Goal: Task Accomplishment & Management: Use online tool/utility

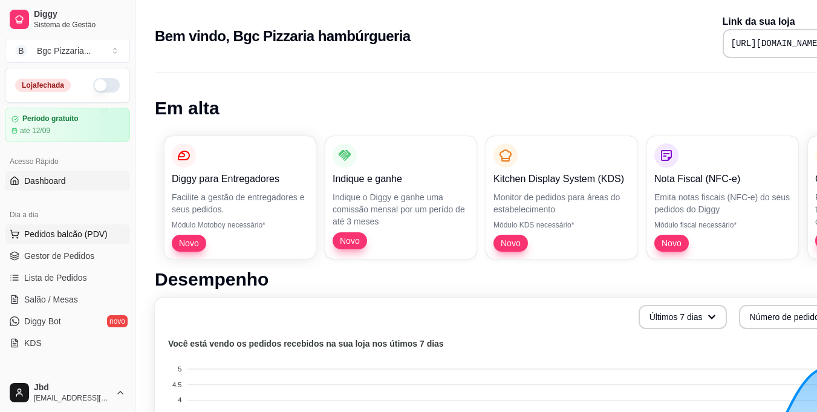
click at [60, 236] on span "Pedidos balcão (PDV)" at bounding box center [65, 234] width 83 height 12
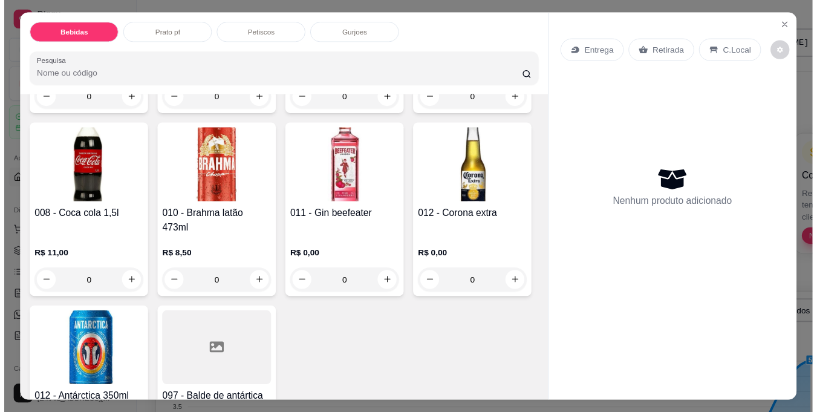
scroll to position [363, 0]
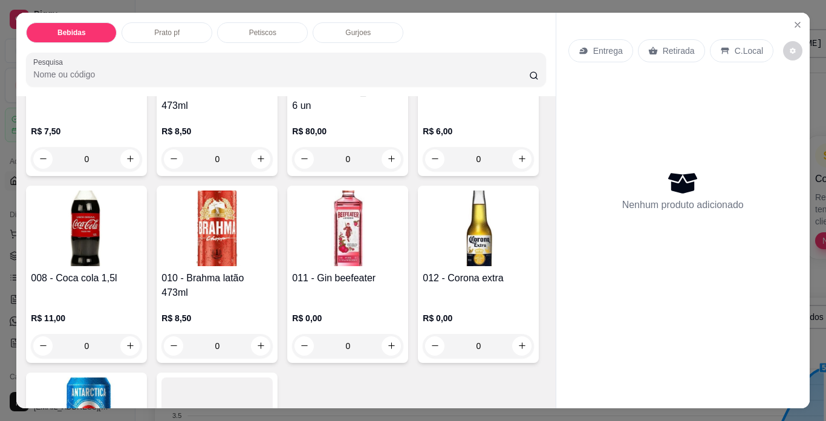
click at [292, 113] on h4 "006 - Balde Heineken 6 un" at bounding box center [347, 98] width 111 height 29
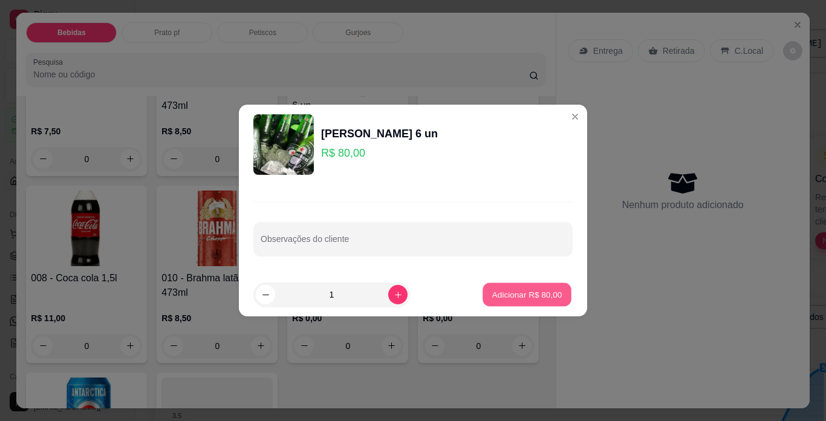
click at [536, 296] on p "Adicionar R$ 80,00" at bounding box center [527, 293] width 70 height 11
type input "1"
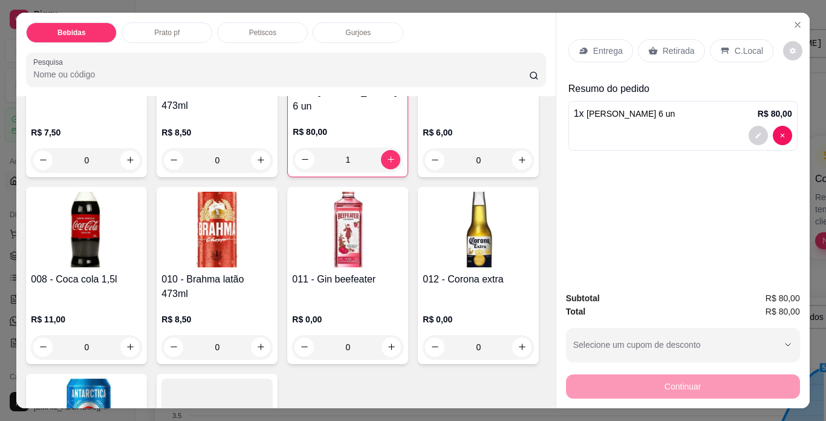
click at [683, 48] on p "Retirada" at bounding box center [679, 51] width 32 height 12
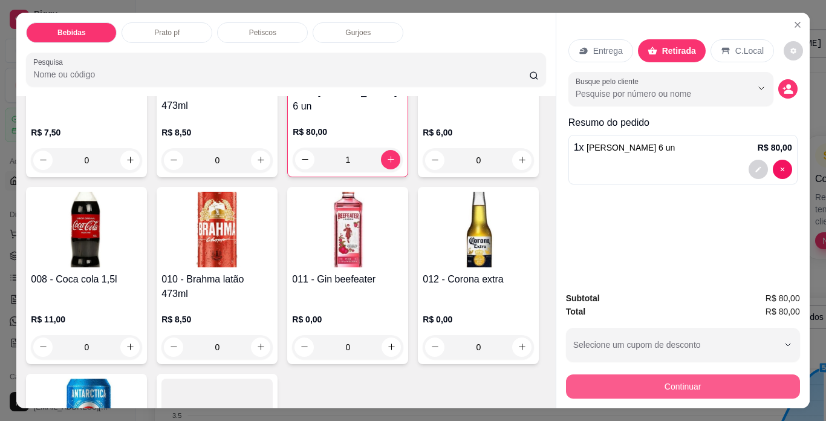
click at [697, 380] on button "Continuar" at bounding box center [683, 386] width 234 height 24
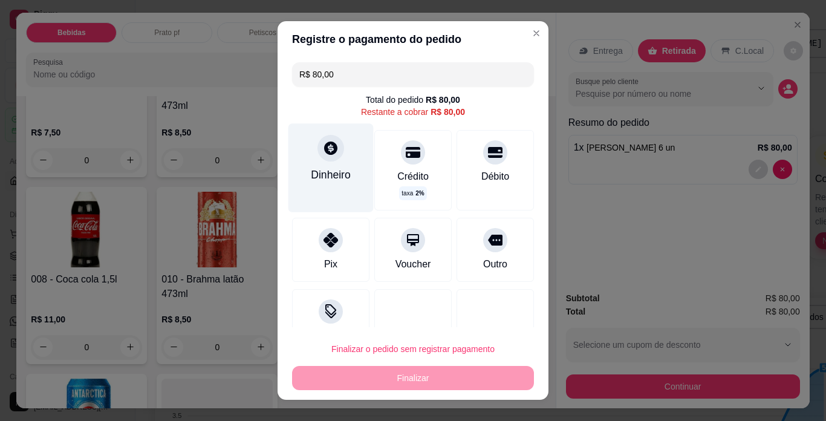
click at [328, 170] on div "Dinheiro" at bounding box center [331, 175] width 40 height 16
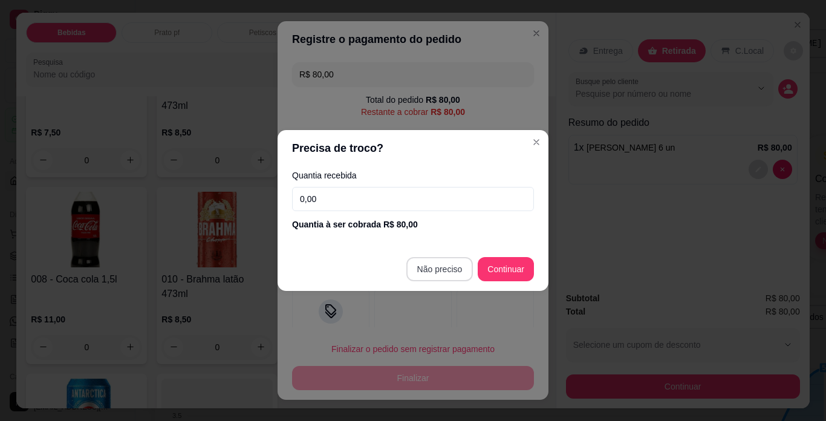
type input "R$ 0,00"
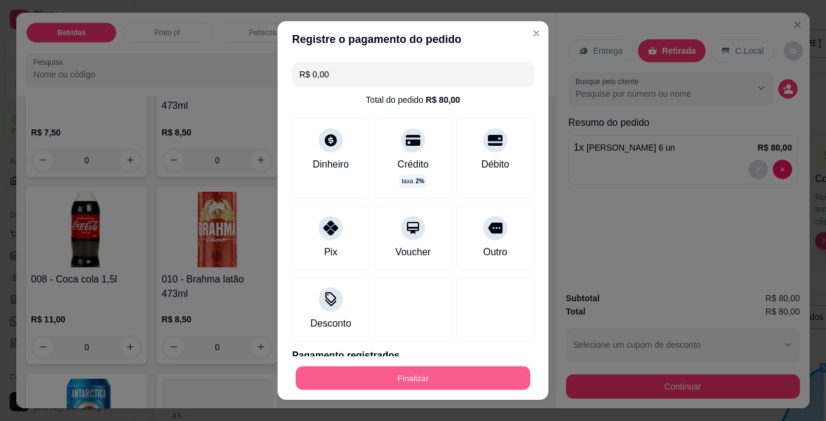
click at [422, 382] on button "Finalizar" at bounding box center [413, 379] width 235 height 24
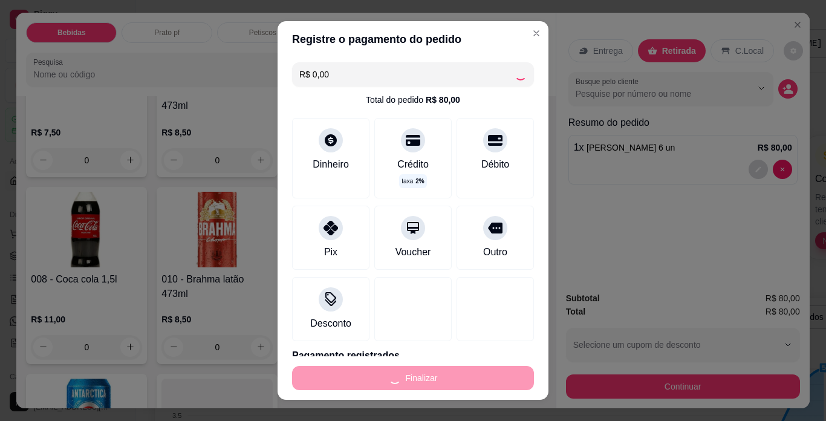
type input "0"
type input "-R$ 80,00"
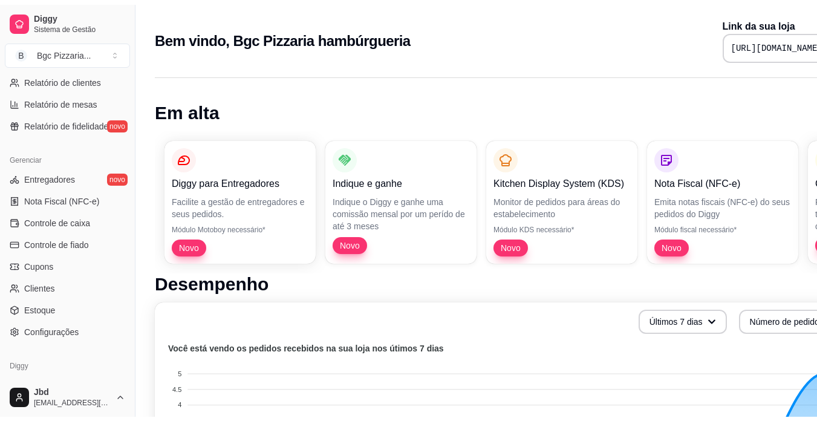
scroll to position [420, 0]
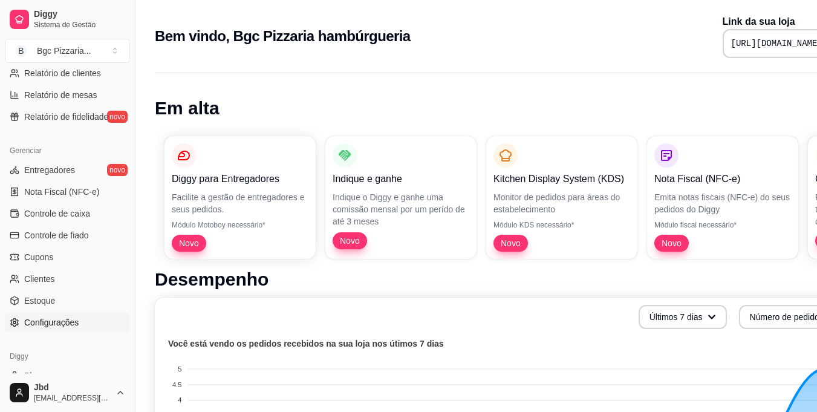
click at [84, 325] on link "Configurações" at bounding box center [67, 322] width 125 height 19
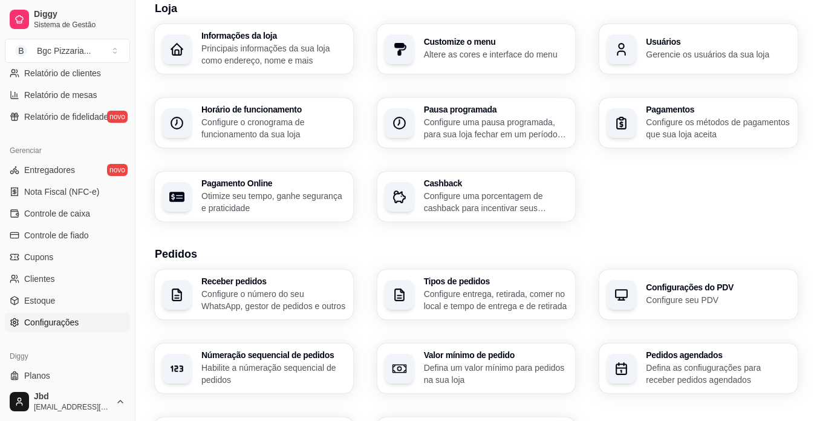
scroll to position [242, 0]
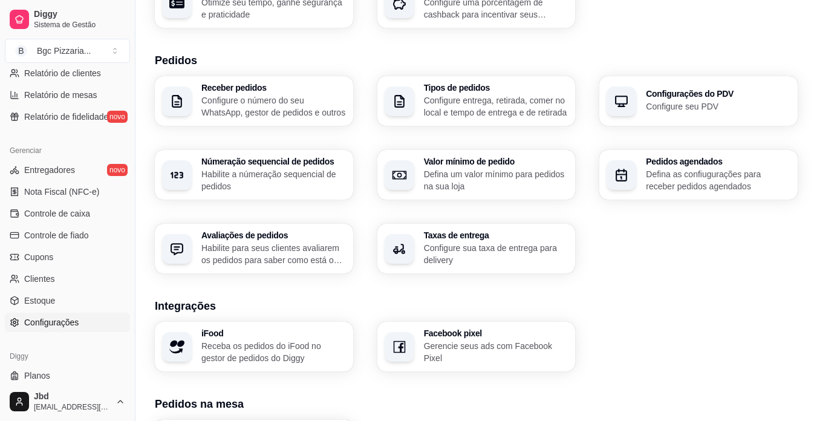
click at [685, 79] on div "Configurações do PDV Configure seu PDV" at bounding box center [698, 101] width 198 height 50
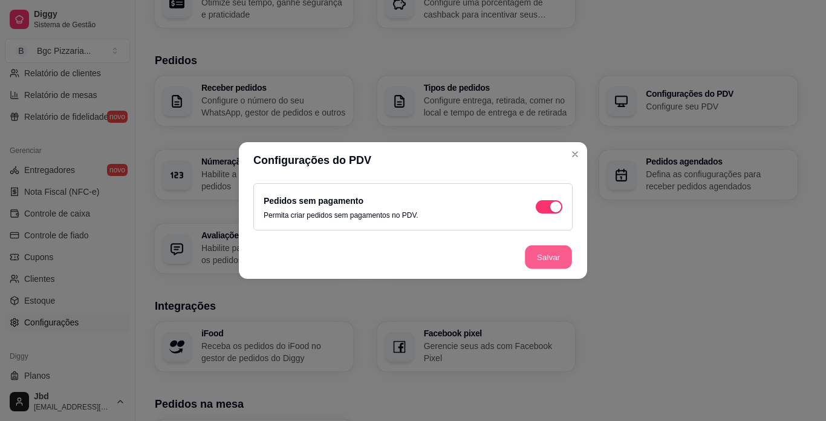
click at [559, 255] on button "Salvar" at bounding box center [548, 258] width 47 height 24
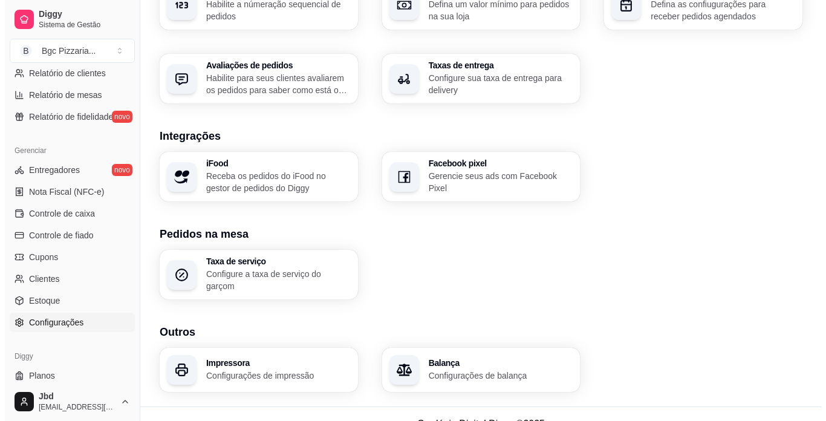
scroll to position [426, 0]
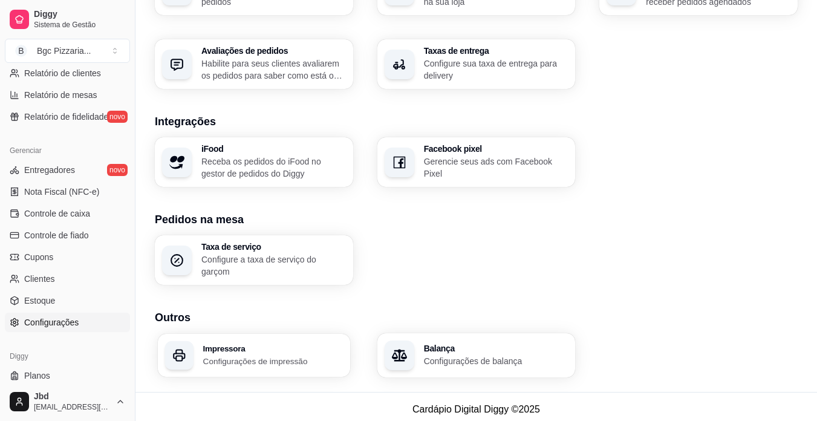
click at [285, 344] on h3 "Impressora" at bounding box center [273, 348] width 140 height 8
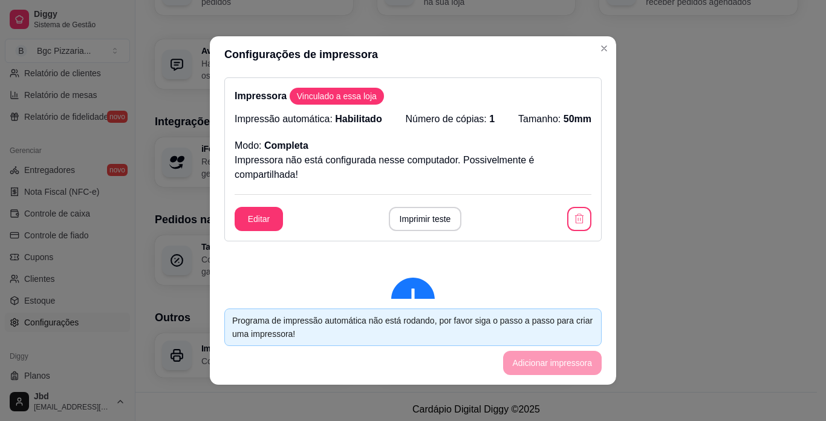
click at [319, 98] on span "Vinculado a essa loja" at bounding box center [337, 96] width 90 height 12
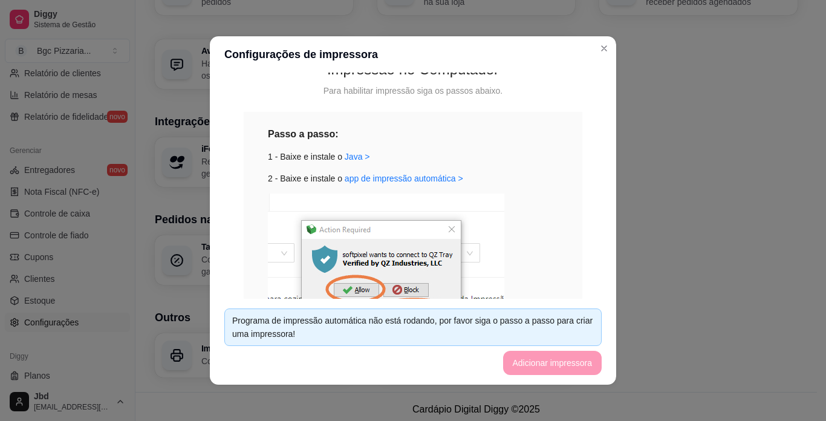
scroll to position [302, 0]
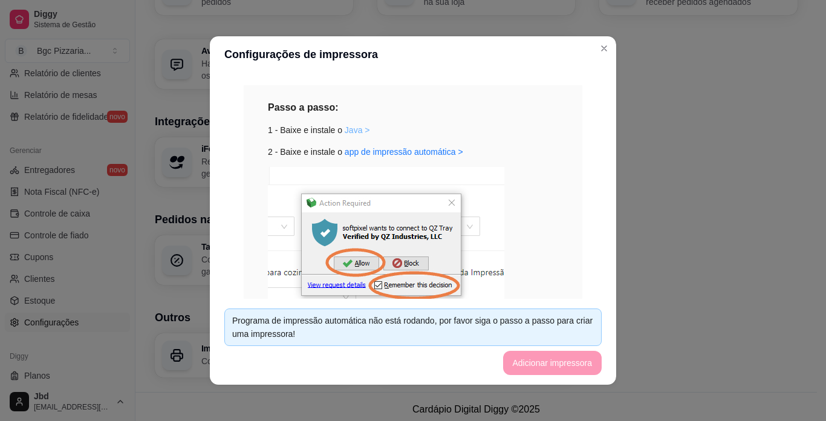
click at [353, 128] on link "Java >" at bounding box center [357, 130] width 25 height 10
click at [354, 285] on img at bounding box center [386, 246] width 236 height 159
click at [347, 152] on link "app de impressão automática >" at bounding box center [404, 152] width 119 height 10
click at [351, 129] on link "Java >" at bounding box center [357, 130] width 25 height 10
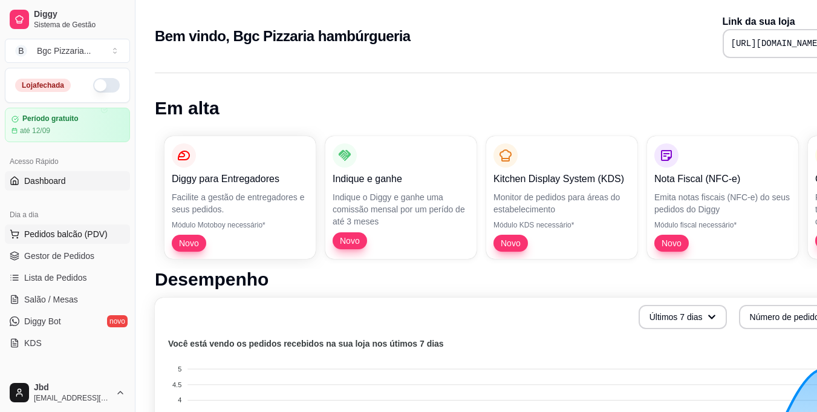
click at [72, 232] on span "Pedidos balcão (PDV)" at bounding box center [65, 234] width 83 height 12
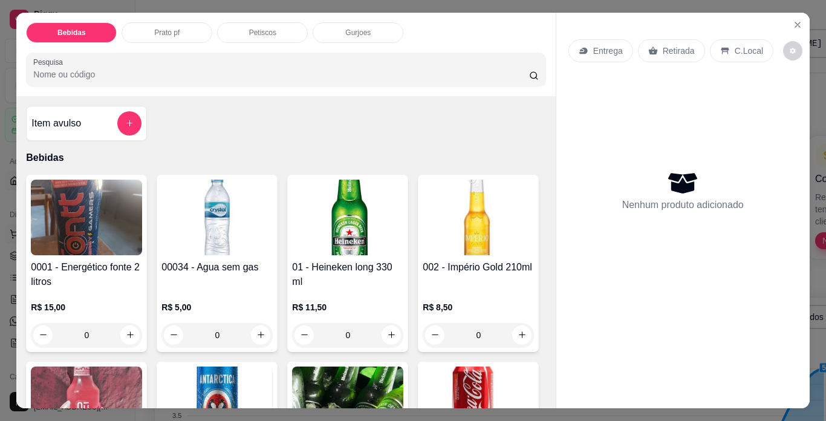
click at [72, 232] on img at bounding box center [86, 218] width 111 height 76
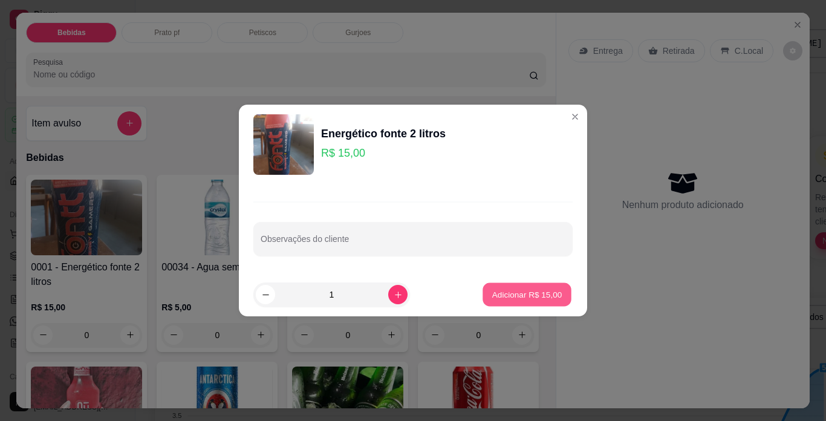
click at [521, 293] on p "Adicionar R$ 15,00" at bounding box center [527, 293] width 70 height 11
type input "1"
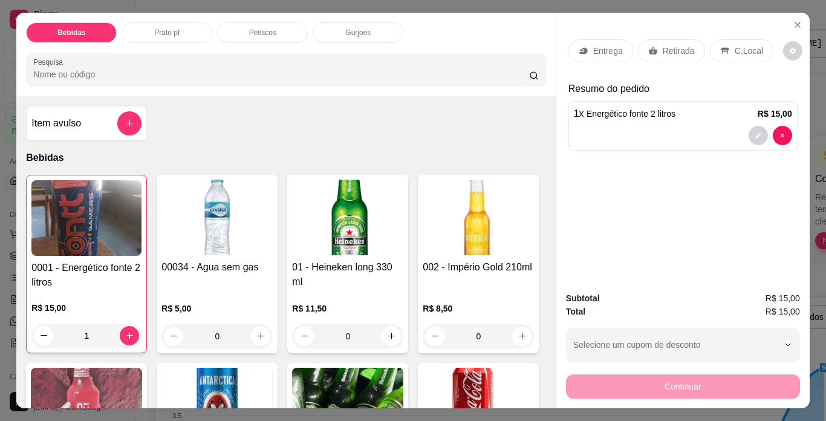
click at [663, 48] on p "Retirada" at bounding box center [679, 51] width 32 height 12
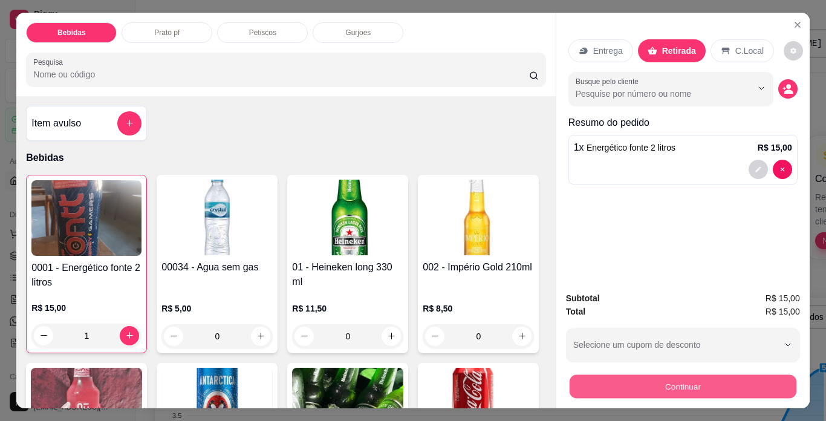
click at [621, 386] on button "Continuar" at bounding box center [682, 387] width 227 height 24
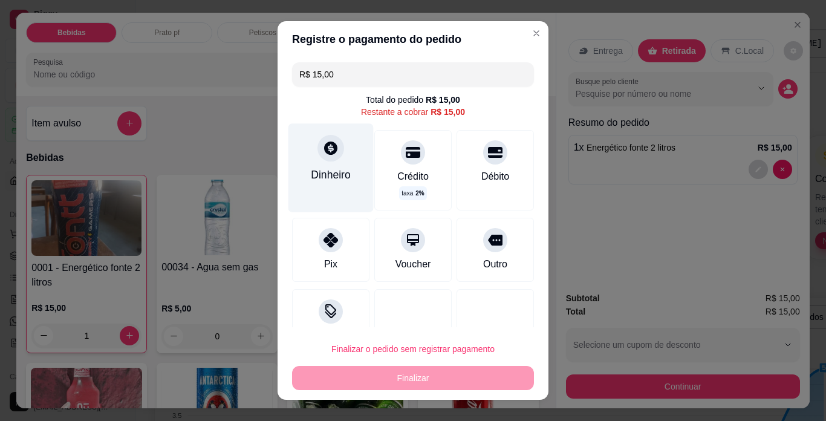
click at [294, 169] on div "Dinheiro" at bounding box center [330, 167] width 85 height 88
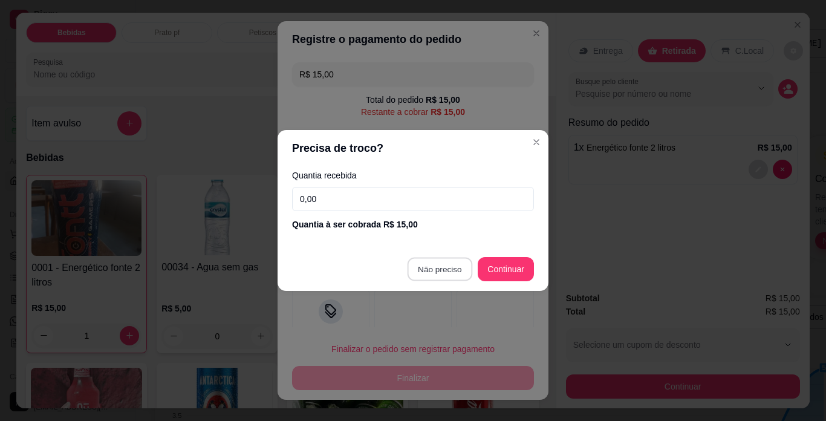
type input "R$ 0,00"
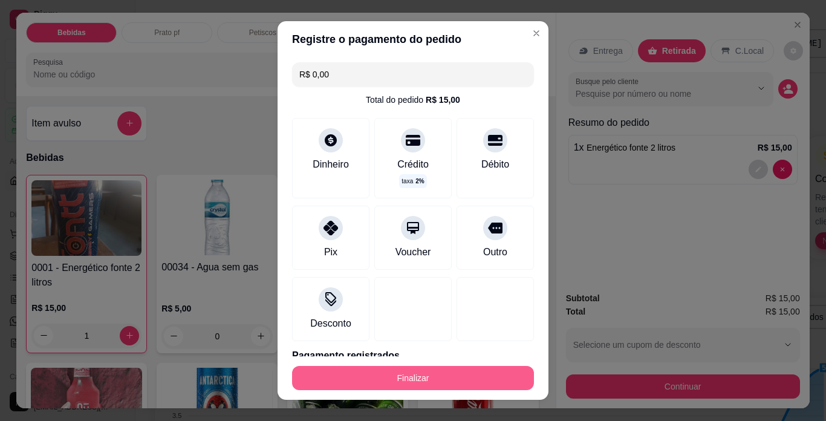
click at [435, 376] on button "Finalizar" at bounding box center [413, 378] width 242 height 24
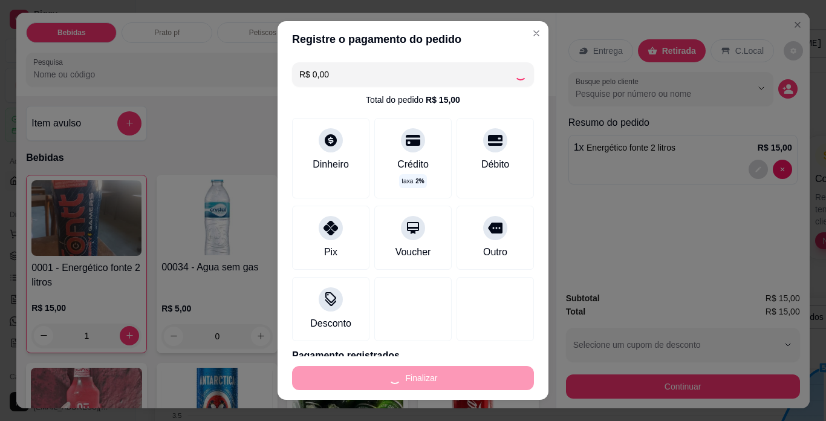
type input "0"
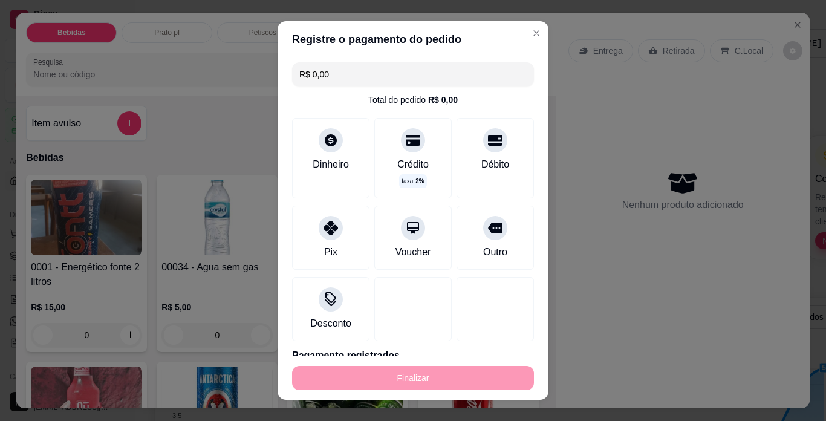
type input "-R$ 15,00"
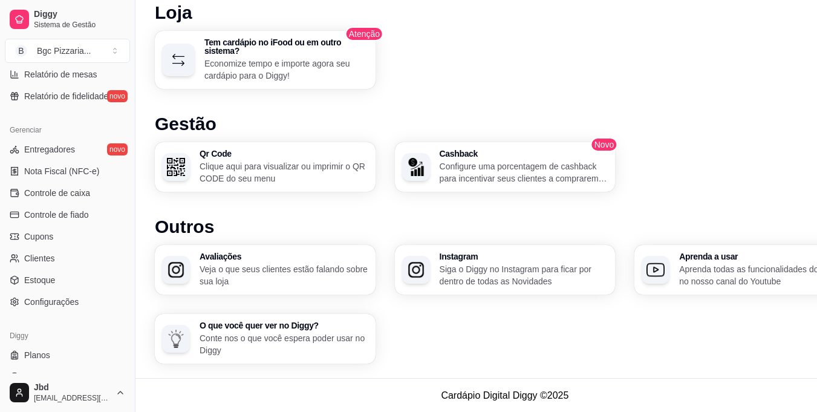
scroll to position [449, 0]
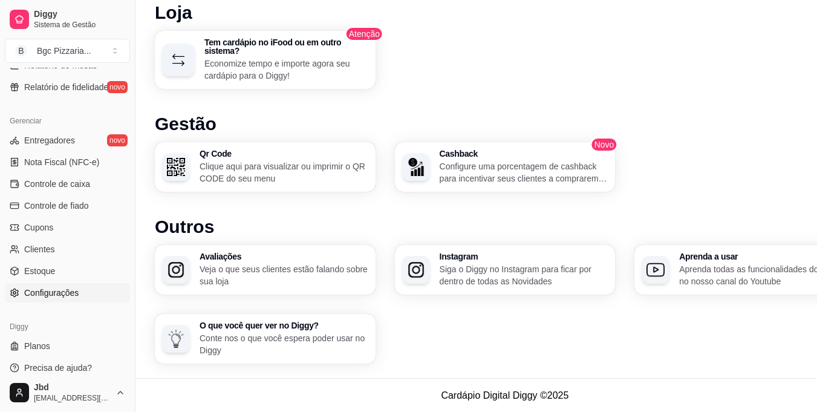
click at [96, 290] on link "Configurações" at bounding box center [67, 292] width 125 height 19
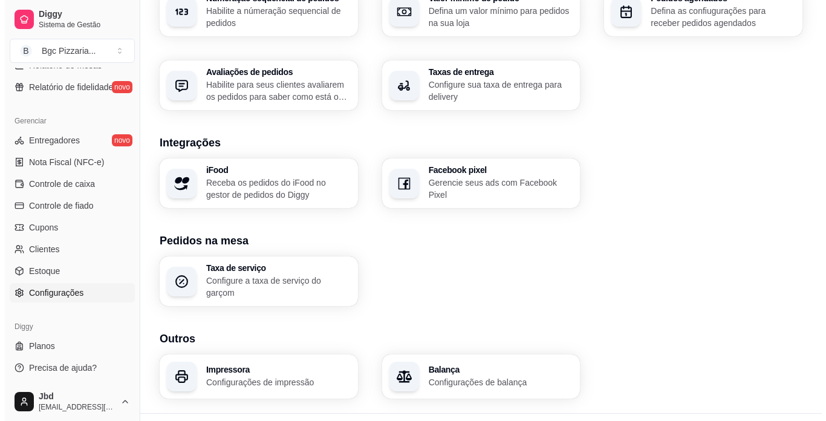
scroll to position [426, 0]
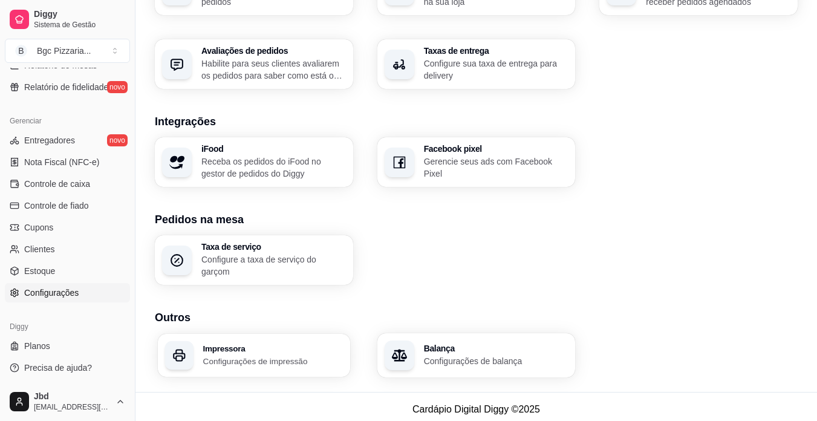
click at [239, 344] on h3 "Impressora" at bounding box center [273, 348] width 140 height 8
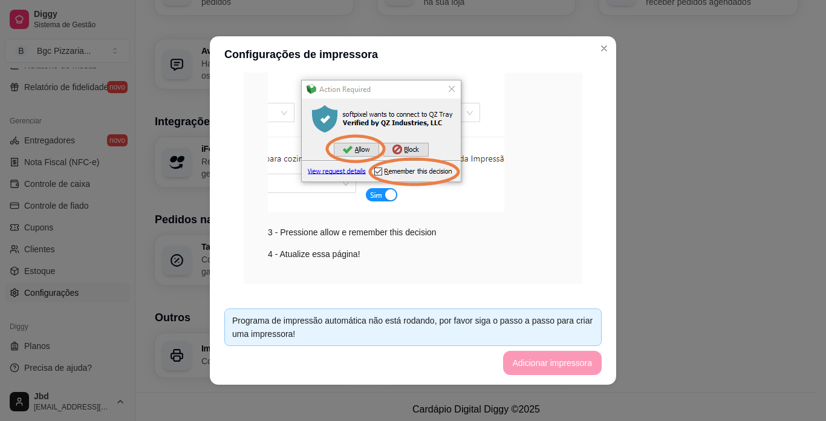
scroll to position [435, 0]
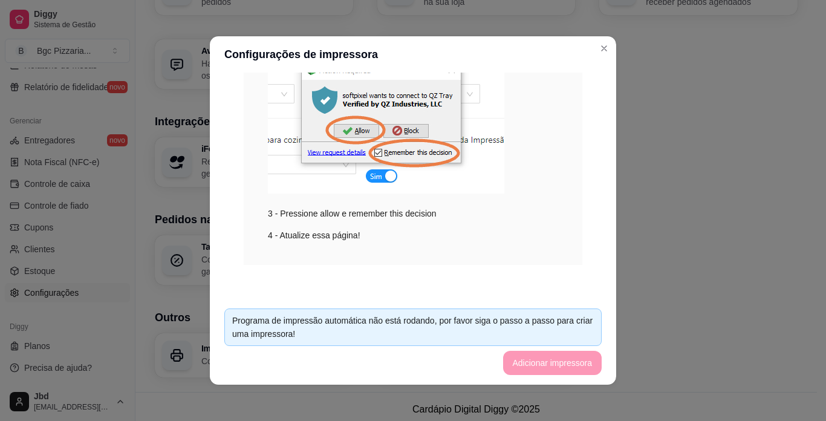
click at [328, 150] on img at bounding box center [386, 113] width 236 height 159
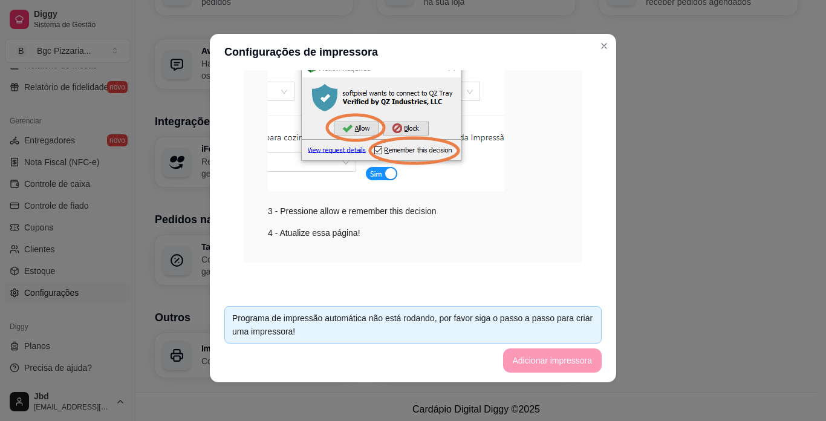
scroll to position [0, 0]
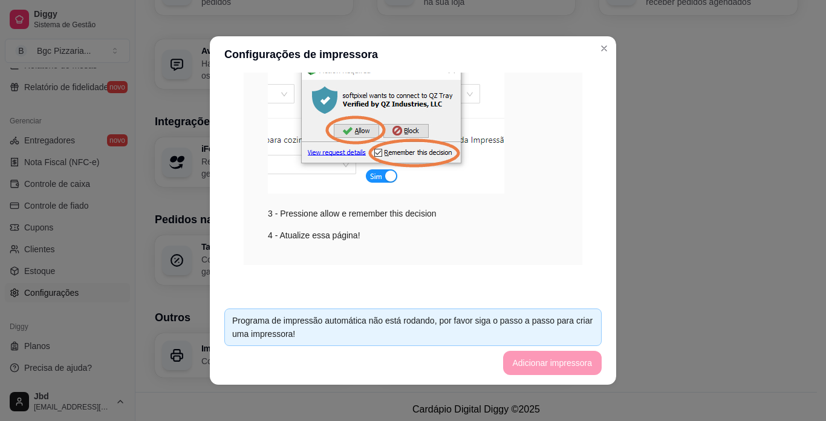
click at [380, 177] on img at bounding box center [386, 113] width 236 height 159
click at [385, 177] on img at bounding box center [386, 113] width 236 height 159
click at [565, 359] on footer "Programa de impressão automática não está rodando, por favor siga o passo a pas…" at bounding box center [413, 342] width 406 height 86
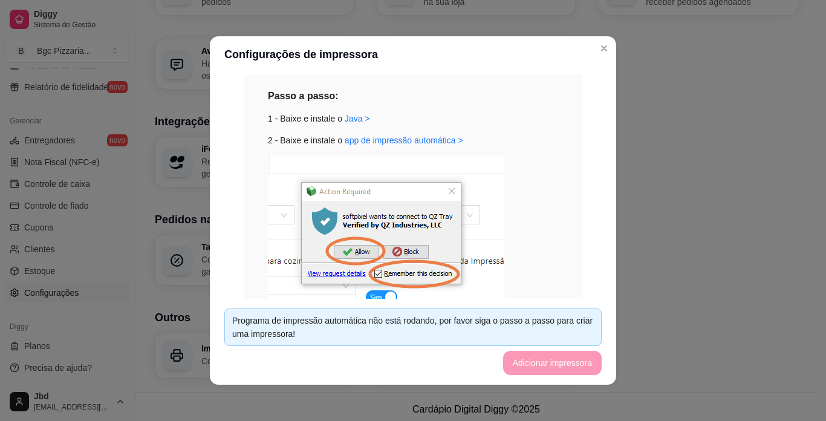
scroll to position [253, 0]
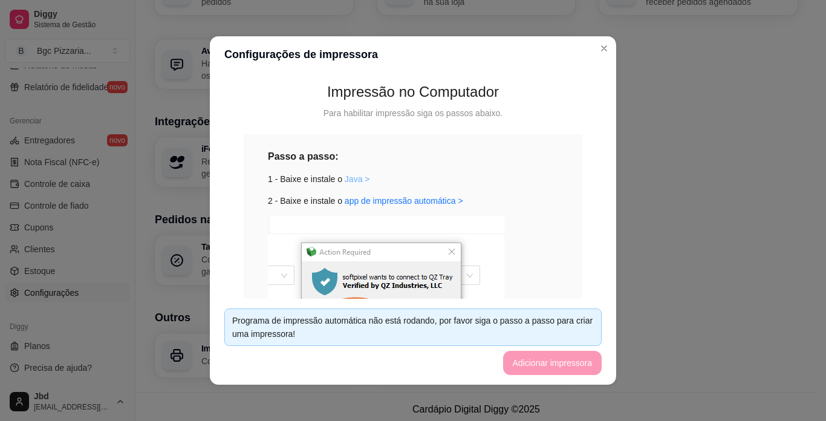
click at [350, 182] on link "Java >" at bounding box center [357, 179] width 25 height 10
click at [346, 203] on link "app de impressão automática >" at bounding box center [404, 201] width 119 height 10
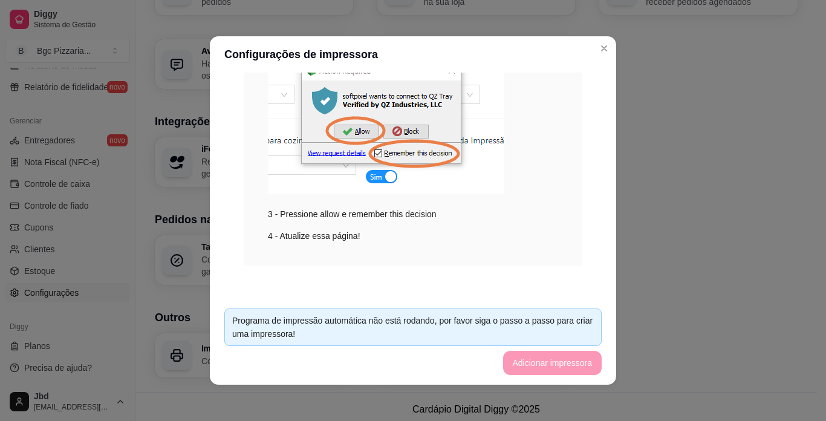
scroll to position [435, 0]
click at [545, 365] on footer "Programa de impressão automática não está rodando, por favor siga o passo a pas…" at bounding box center [413, 342] width 406 height 86
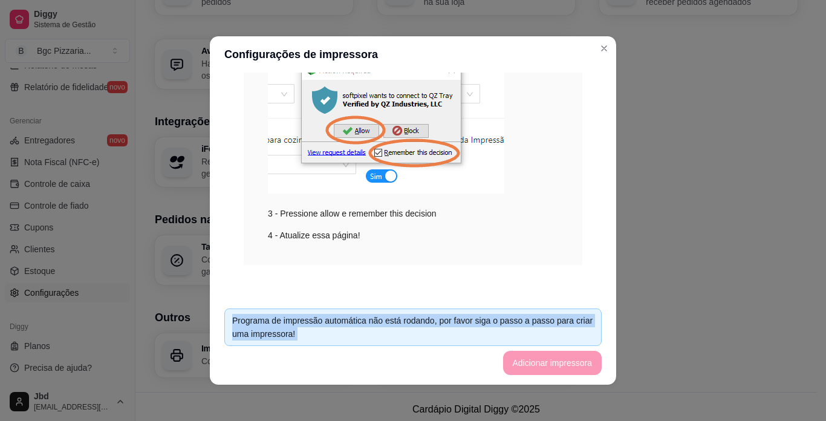
click at [545, 365] on footer "Programa de impressão automática não está rodando, por favor siga o passo a pas…" at bounding box center [413, 342] width 406 height 86
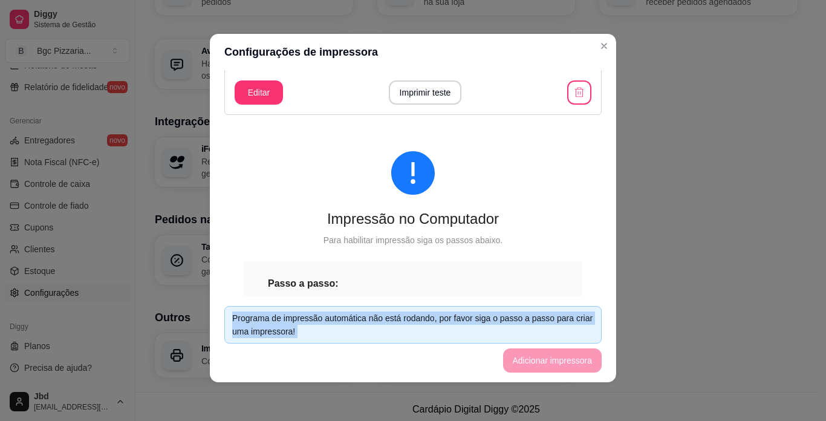
scroll to position [72, 0]
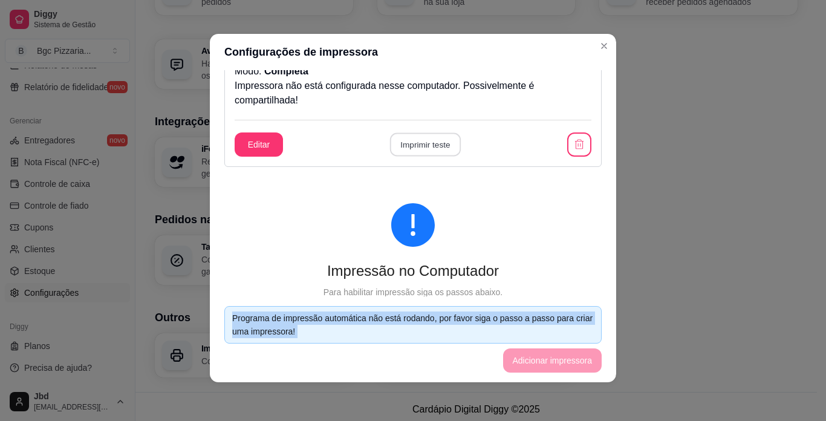
click at [435, 147] on button "Imprimir teste" at bounding box center [424, 145] width 71 height 24
click at [258, 150] on button "Editar" at bounding box center [259, 144] width 48 height 24
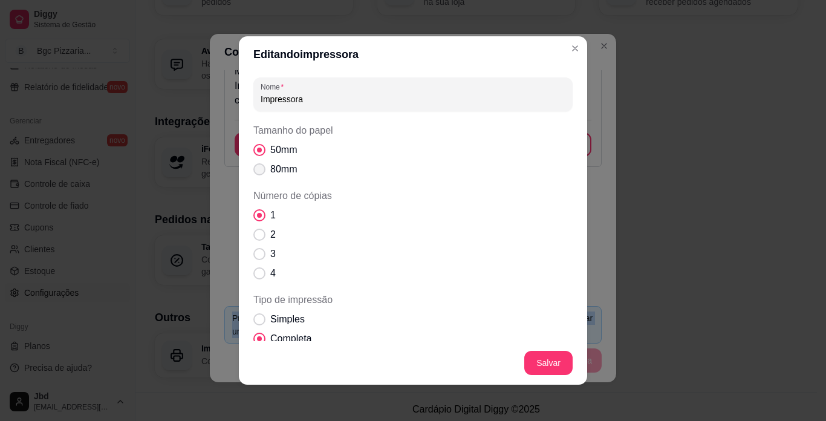
click at [255, 172] on span "Tamanho do papel" at bounding box center [259, 169] width 12 height 12
click at [255, 172] on span "Tamanho do papel" at bounding box center [259, 169] width 11 height 11
click at [270, 166] on span "80mm" at bounding box center [283, 169] width 27 height 15
click at [261, 172] on input "80mm" at bounding box center [257, 176] width 8 height 8
radio input "true"
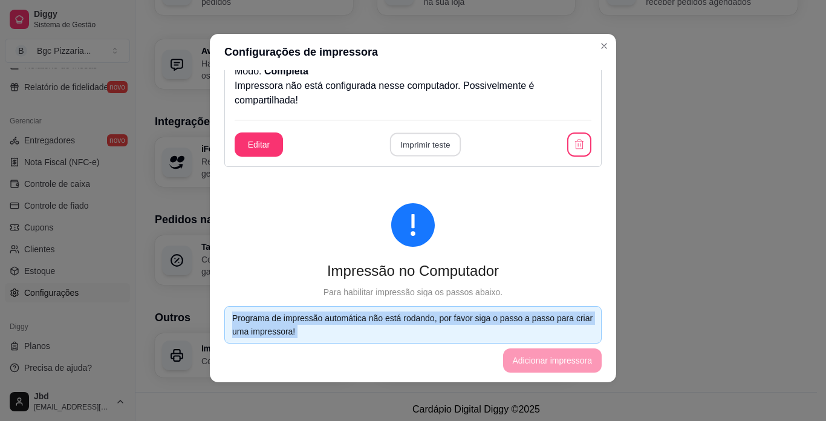
click at [424, 146] on button "Imprimir teste" at bounding box center [424, 145] width 71 height 24
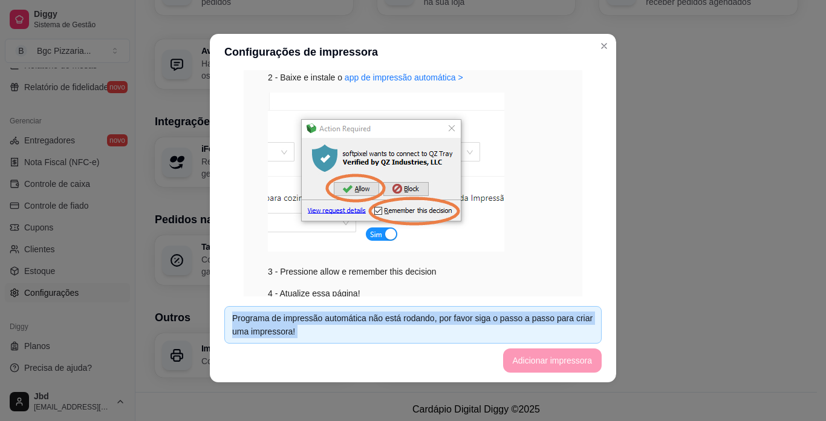
scroll to position [435, 0]
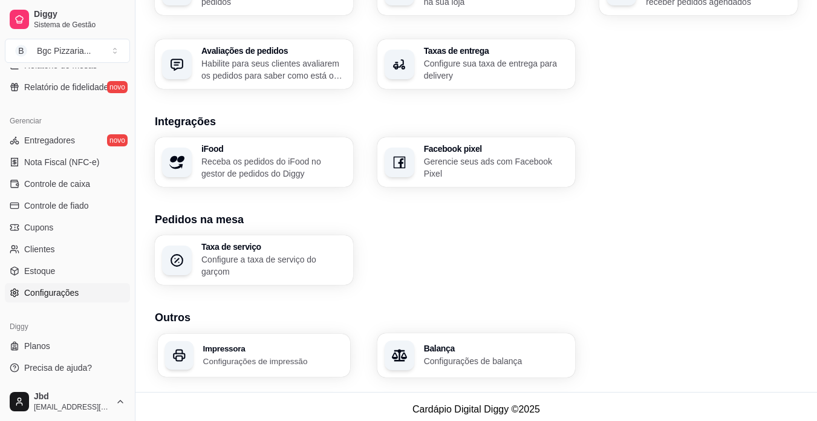
click at [236, 344] on h3 "Impressora" at bounding box center [273, 348] width 140 height 8
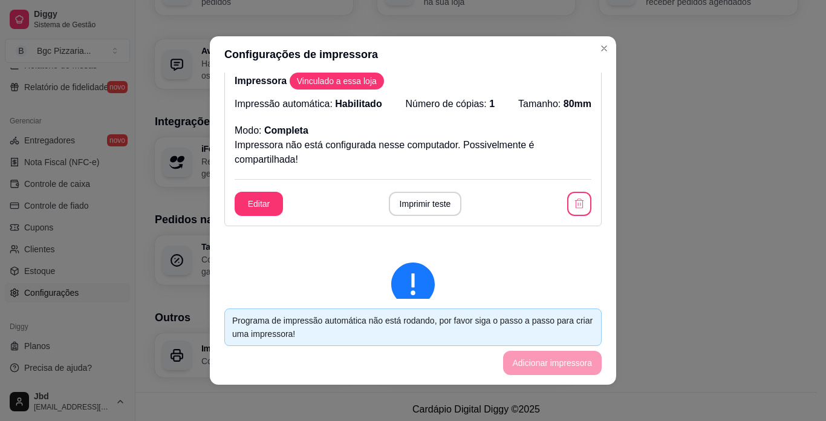
scroll to position [0, 0]
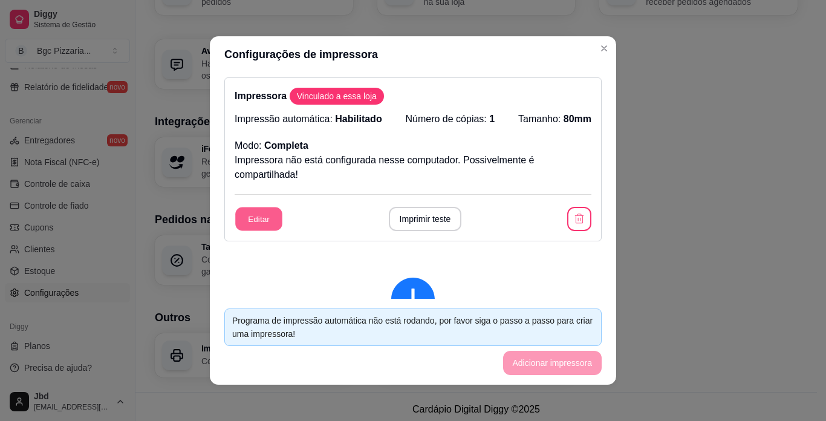
click at [259, 221] on button "Editar" at bounding box center [258, 219] width 47 height 24
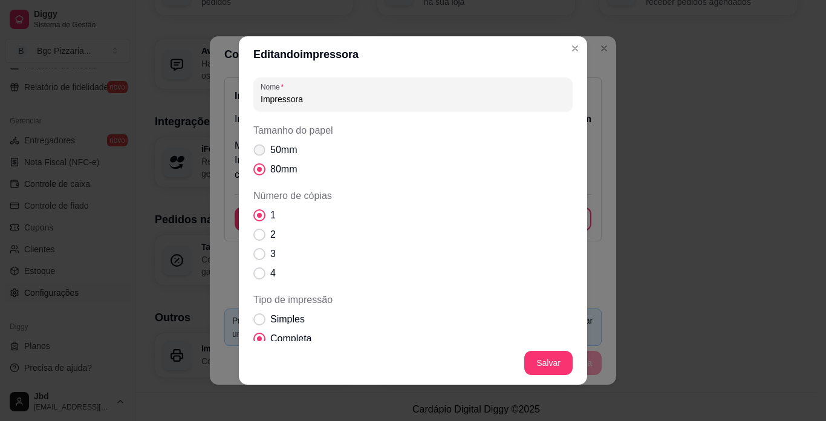
click at [254, 149] on span "Tamanho do papel" at bounding box center [259, 150] width 11 height 11
click at [253, 152] on input "50mm" at bounding box center [257, 156] width 8 height 8
radio input "true"
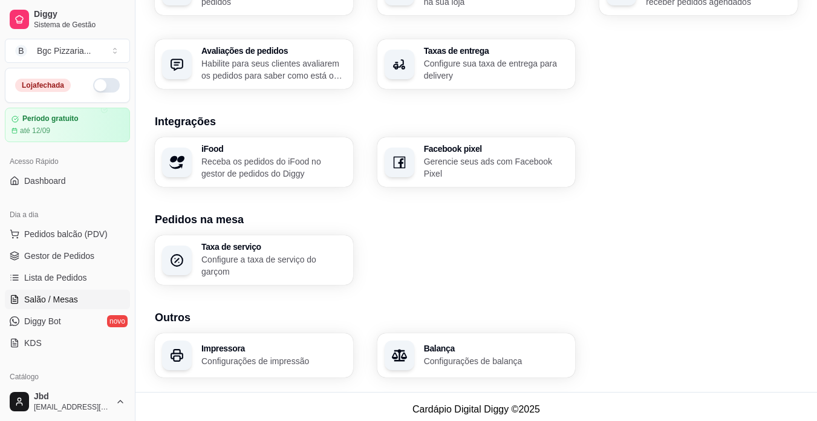
click at [53, 295] on span "Salão / Mesas" at bounding box center [51, 299] width 54 height 12
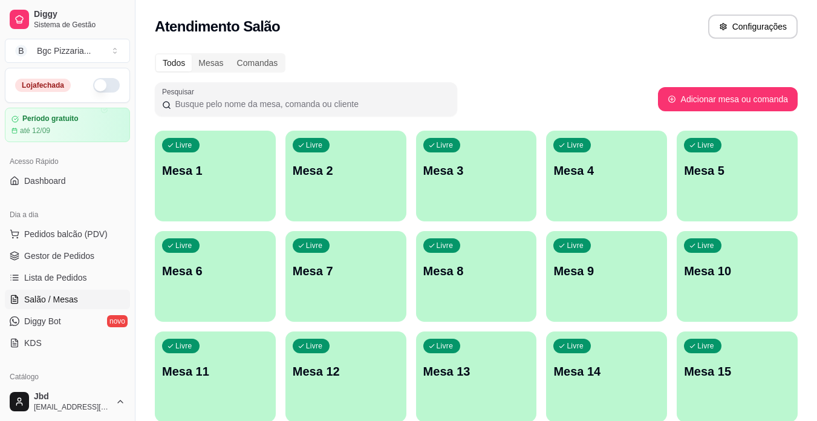
click at [218, 153] on div "Livre Mesa 1" at bounding box center [215, 169] width 121 height 76
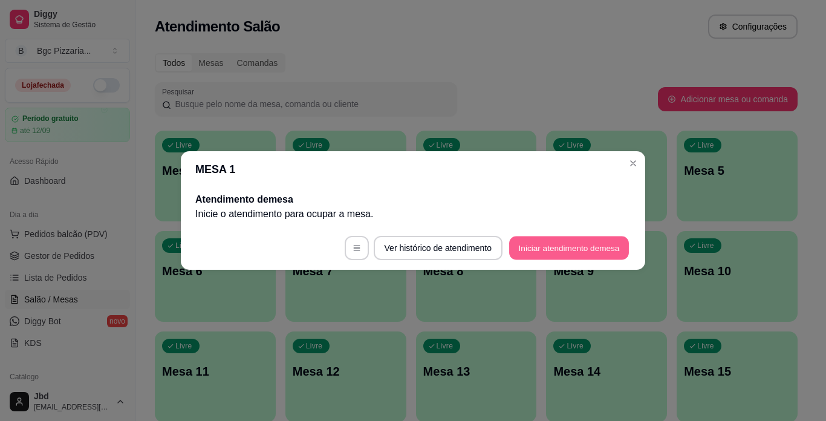
click at [553, 246] on button "Iniciar atendimento de mesa" at bounding box center [569, 248] width 120 height 24
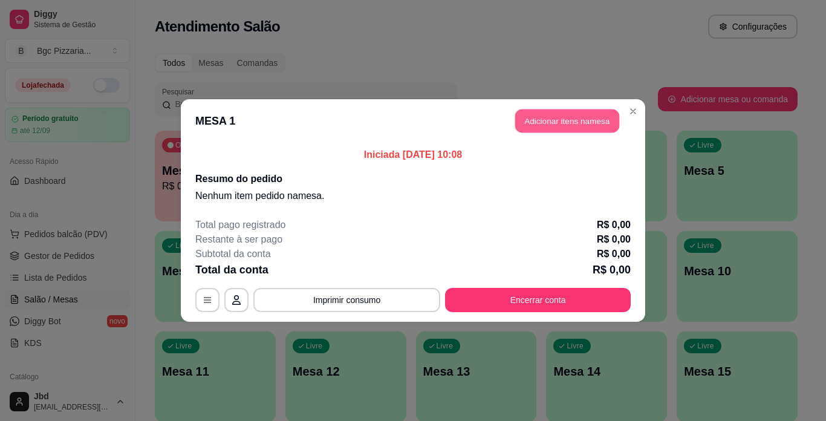
click at [578, 116] on button "Adicionar itens na mesa" at bounding box center [567, 121] width 104 height 24
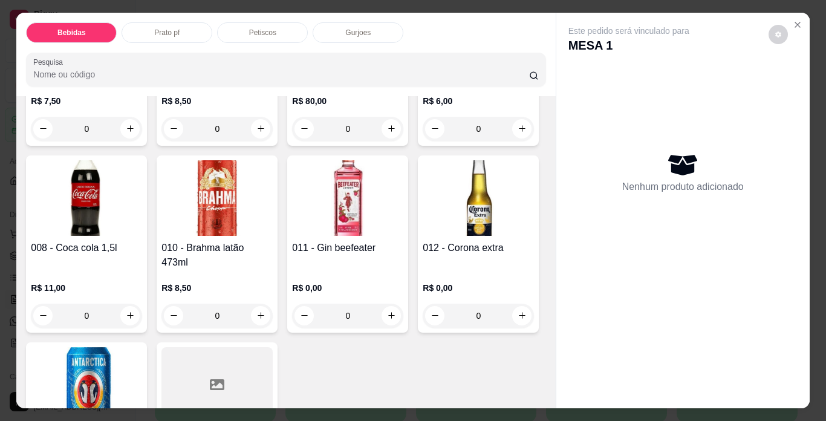
scroll to position [363, 0]
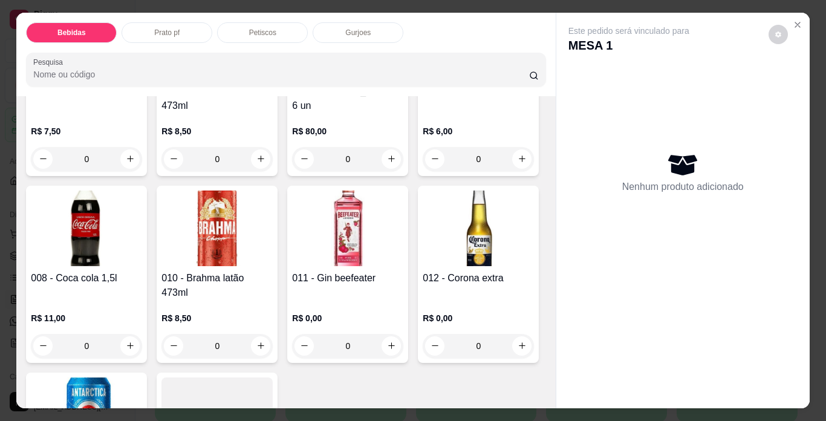
click at [287, 176] on div "006 - Balde Heineken 6 un R$ 80,00 0" at bounding box center [347, 87] width 121 height 177
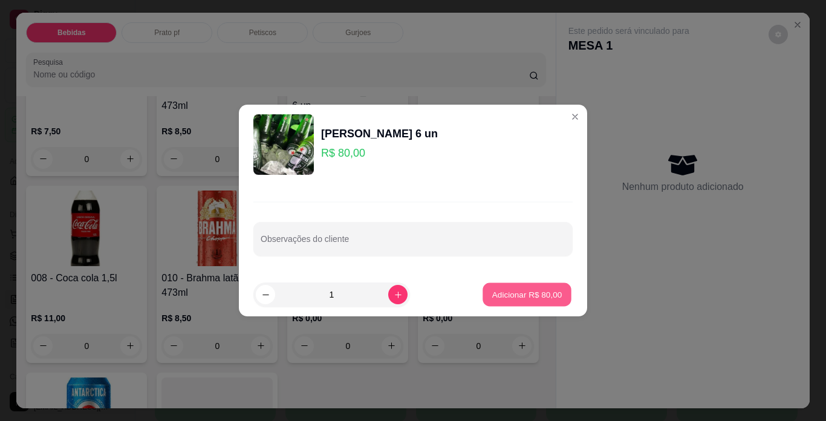
click at [500, 296] on p "Adicionar R$ 80,00" at bounding box center [527, 293] width 70 height 11
type input "1"
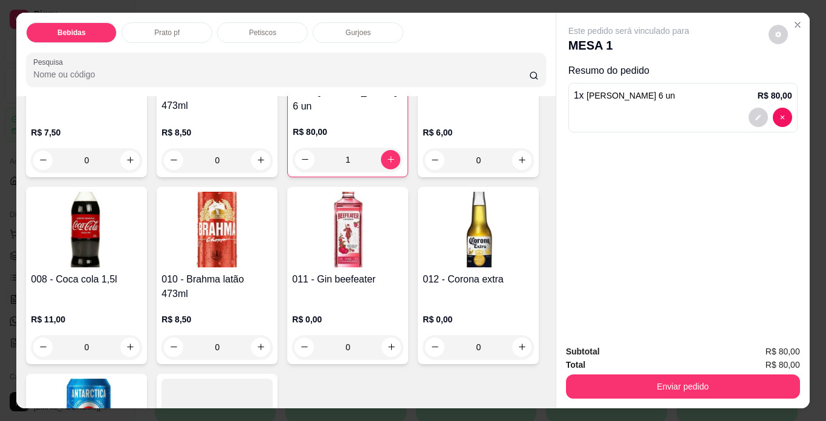
scroll to position [31, 0]
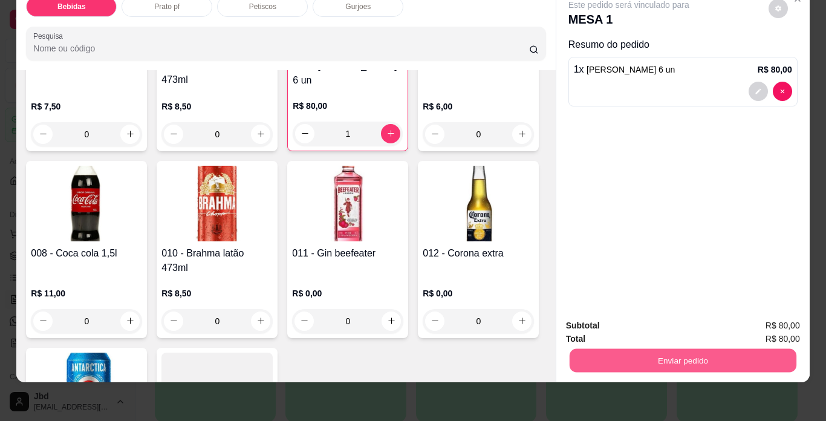
click at [646, 349] on button "Enviar pedido" at bounding box center [682, 361] width 227 height 24
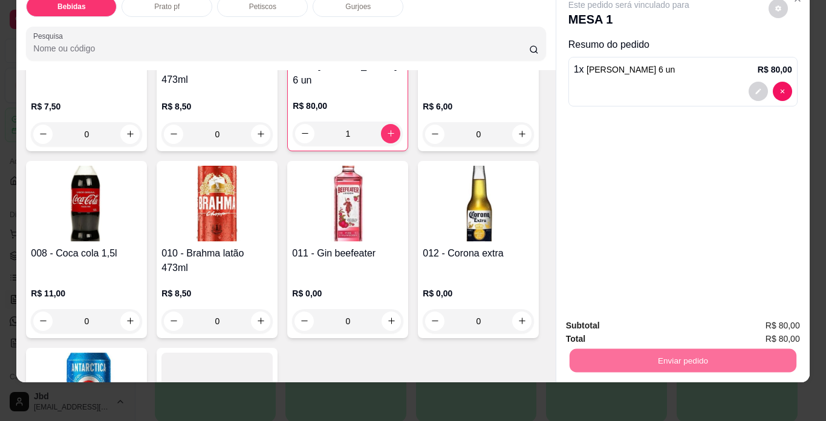
click at [650, 317] on button "Não registrar e enviar pedido" at bounding box center [643, 321] width 122 height 22
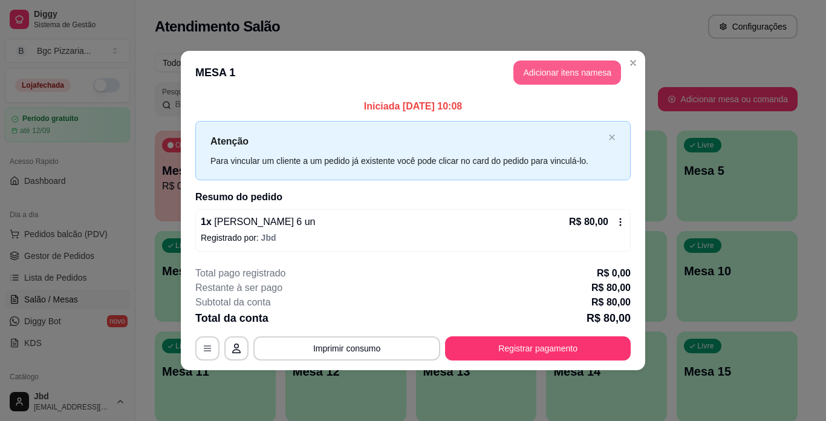
click at [544, 68] on button "Adicionar itens na mesa" at bounding box center [567, 72] width 108 height 24
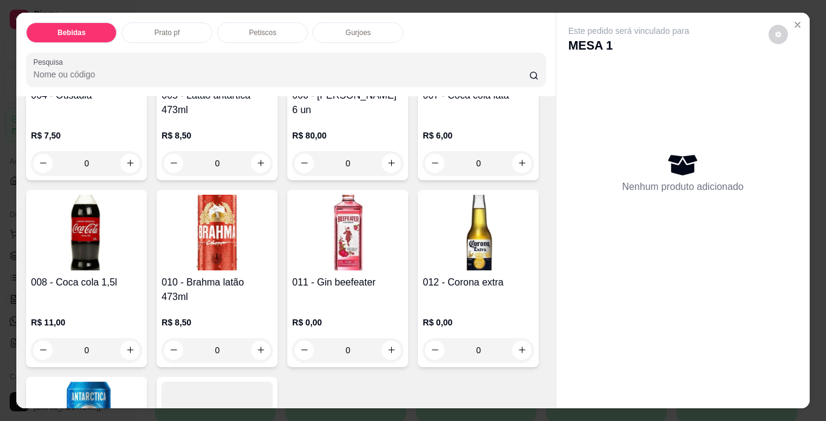
scroll to position [363, 0]
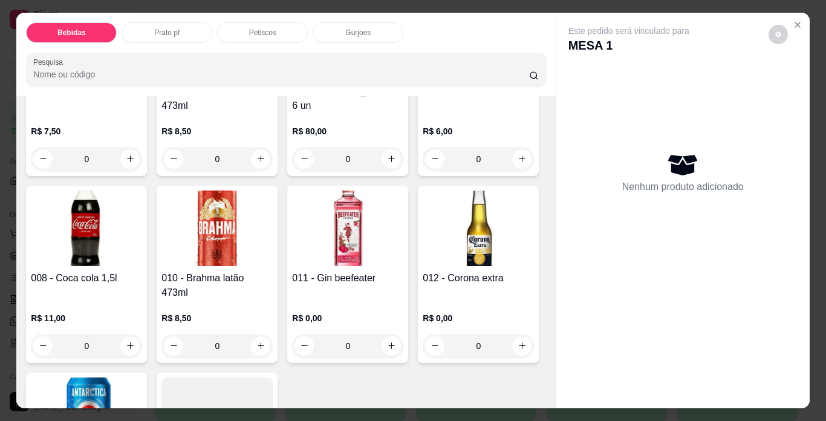
click at [423, 113] on div "007 - Coca cola lata" at bounding box center [478, 98] width 111 height 29
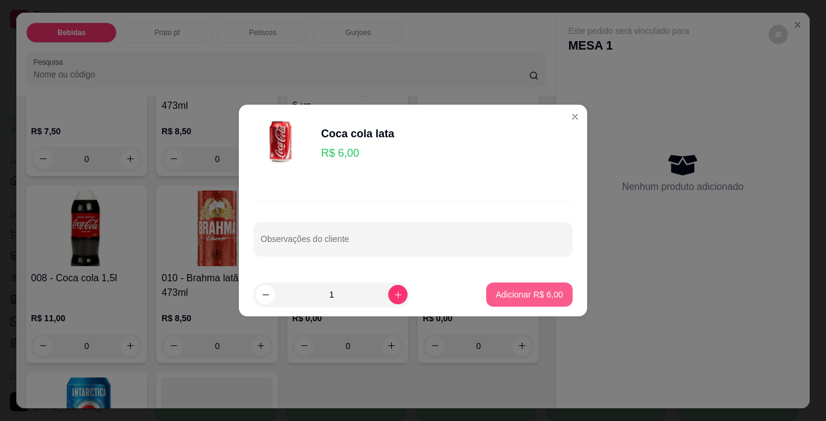
click at [535, 296] on p "Adicionar R$ 6,00" at bounding box center [529, 294] width 67 height 12
type input "1"
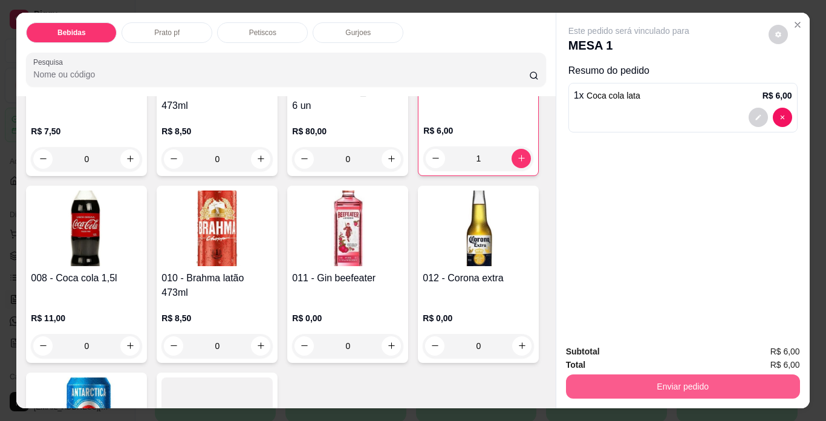
click at [641, 382] on button "Enviar pedido" at bounding box center [683, 386] width 234 height 24
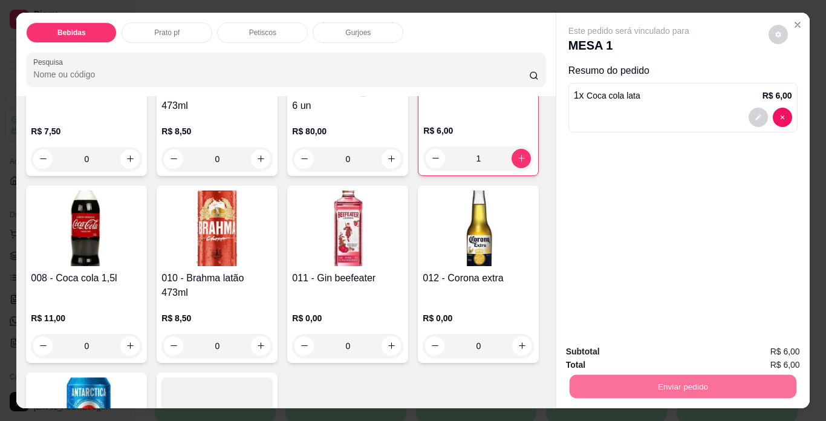
click at [641, 345] on button "Não registrar e enviar pedido" at bounding box center [643, 352] width 126 height 23
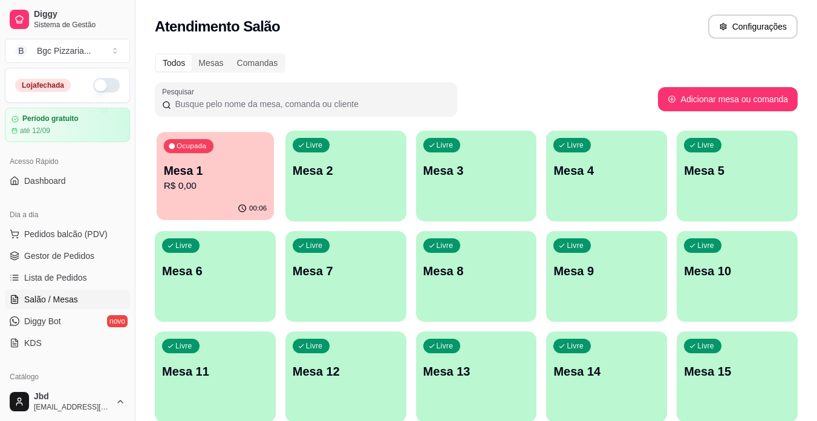
click at [234, 183] on p "R$ 0,00" at bounding box center [215, 186] width 103 height 14
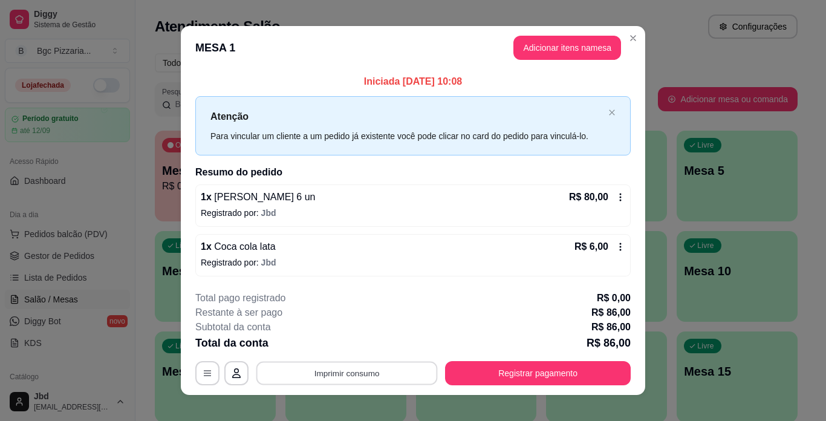
click at [369, 376] on button "Imprimir consumo" at bounding box center [346, 373] width 181 height 24
click at [351, 343] on button "Impressora" at bounding box center [346, 345] width 88 height 19
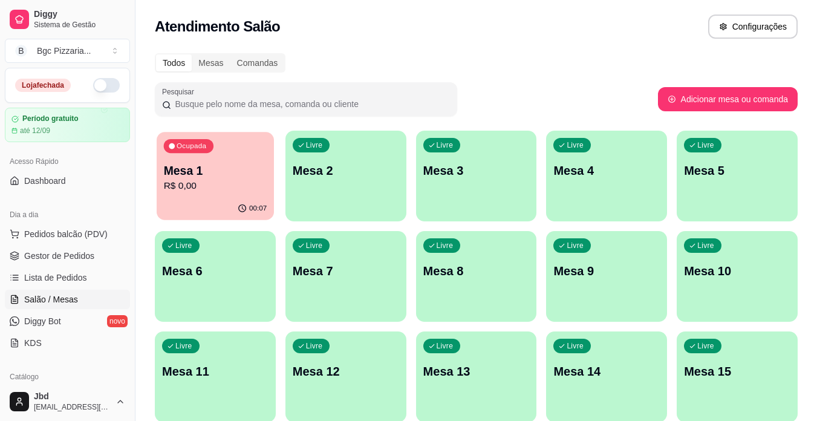
click at [246, 177] on p "Mesa 1" at bounding box center [215, 171] width 103 height 16
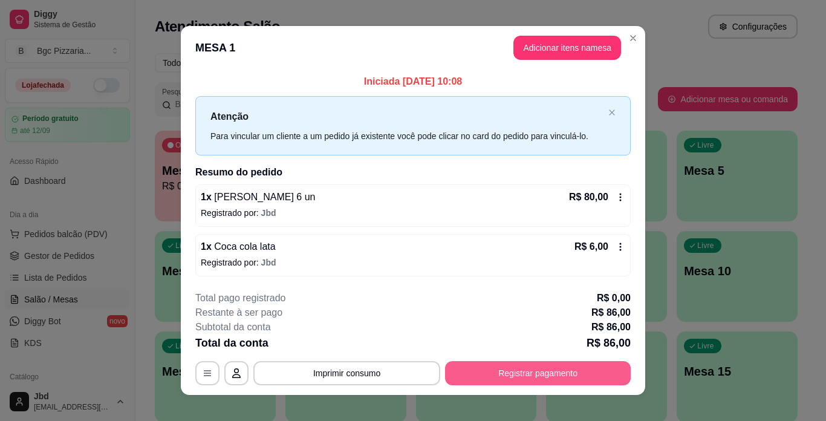
click at [519, 365] on button "Registrar pagamento" at bounding box center [538, 373] width 186 height 24
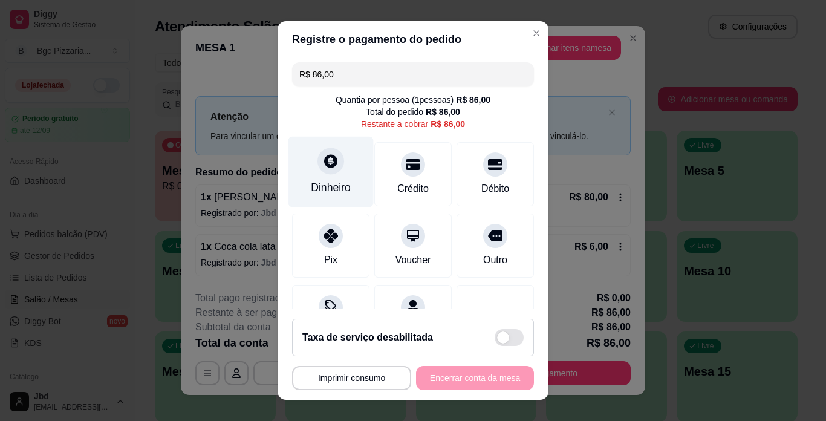
click at [321, 180] on div "Dinheiro" at bounding box center [331, 188] width 40 height 16
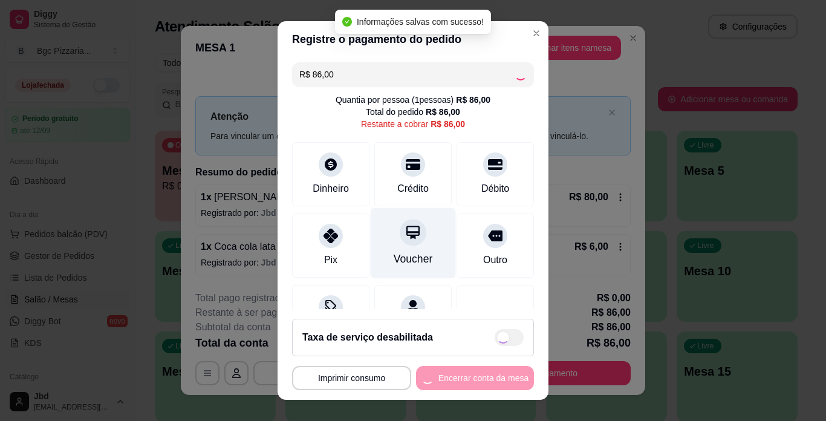
type input "R$ 0,00"
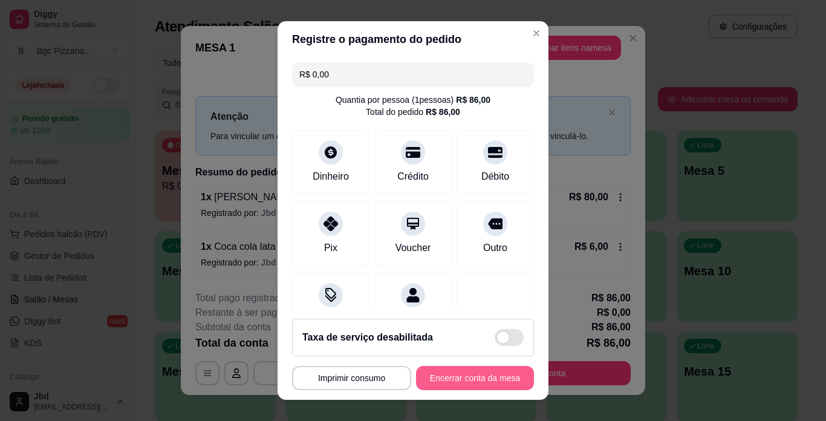
click at [475, 374] on button "Encerrar conta da mesa" at bounding box center [475, 378] width 118 height 24
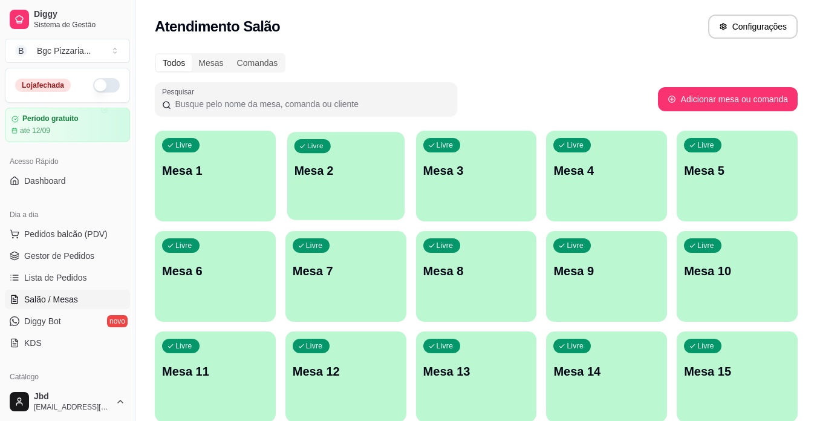
click at [383, 198] on div "Livre Mesa 2" at bounding box center [345, 169] width 117 height 74
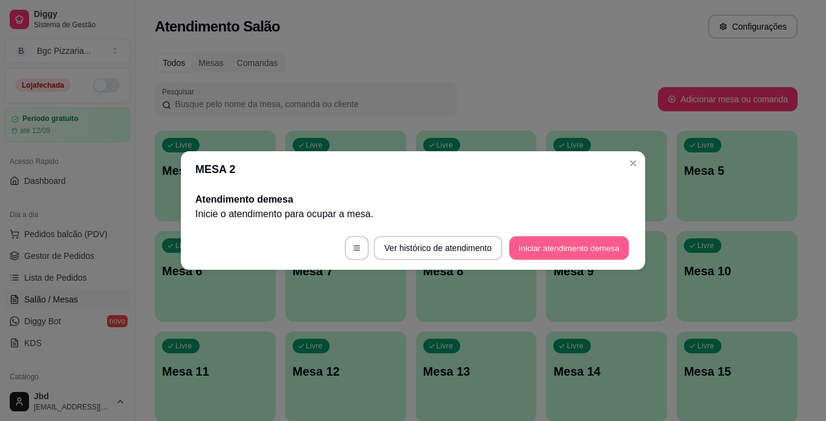
click at [548, 259] on button "Iniciar atendimento de mesa" at bounding box center [569, 248] width 120 height 24
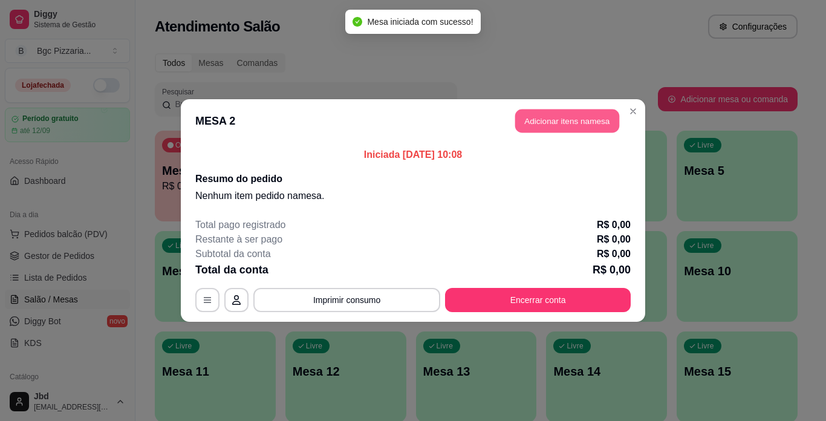
click at [585, 124] on button "Adicionar itens na mesa" at bounding box center [567, 121] width 104 height 24
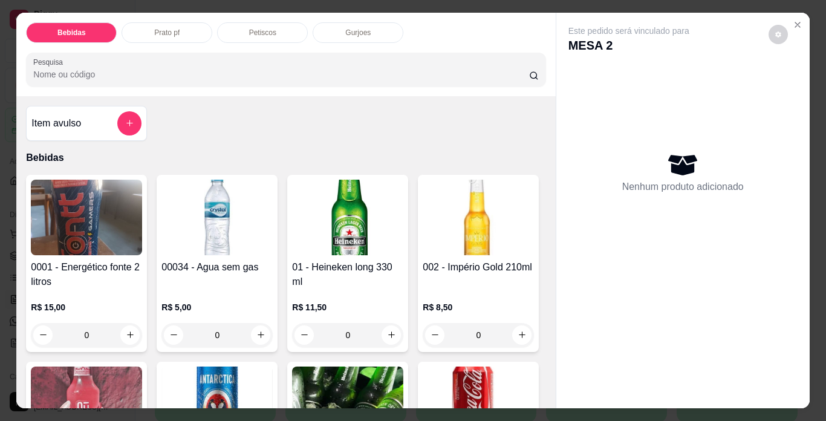
click at [353, 252] on div "01 - Heineken long 330 ml R$ 11,50 0" at bounding box center [347, 263] width 121 height 177
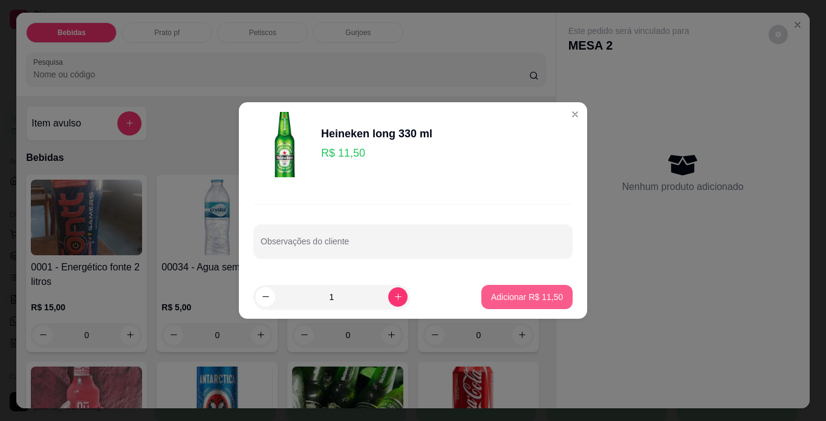
click at [523, 299] on p "Adicionar R$ 11,50" at bounding box center [527, 297] width 72 height 12
type input "1"
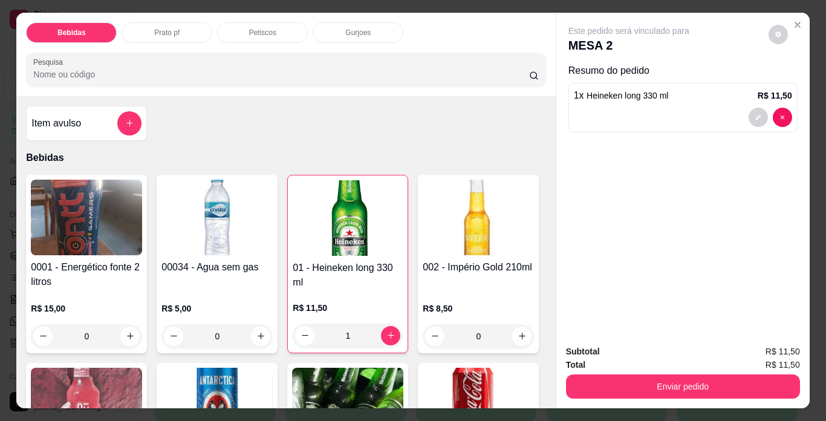
click at [226, 266] on h4 "00034 - Agua sem gas" at bounding box center [216, 267] width 111 height 15
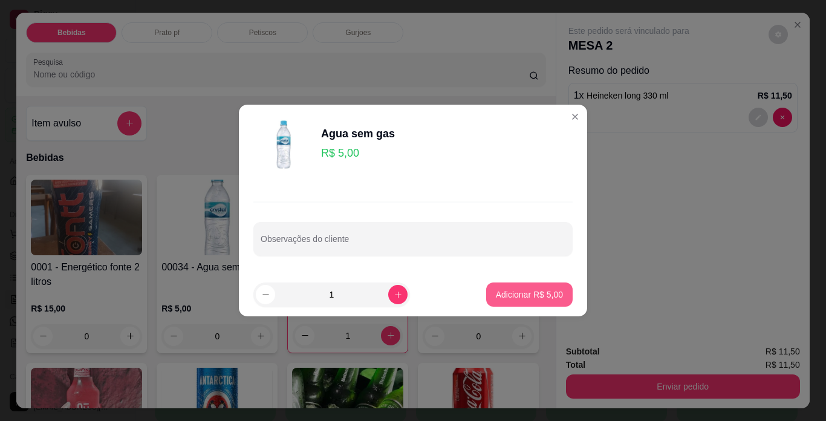
click at [513, 292] on p "Adicionar R$ 5,00" at bounding box center [529, 294] width 67 height 12
type input "1"
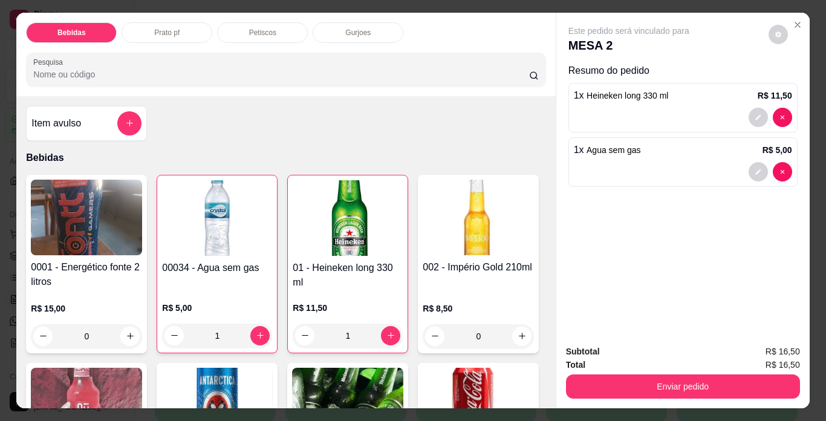
click at [110, 266] on h4 "0001 - Energético fonte 2 litros" at bounding box center [86, 274] width 111 height 29
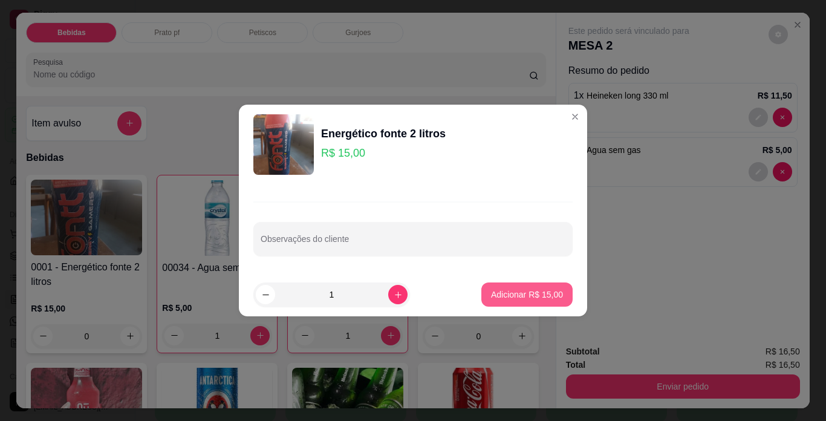
click at [514, 293] on p "Adicionar R$ 15,00" at bounding box center [527, 294] width 72 height 12
type input "1"
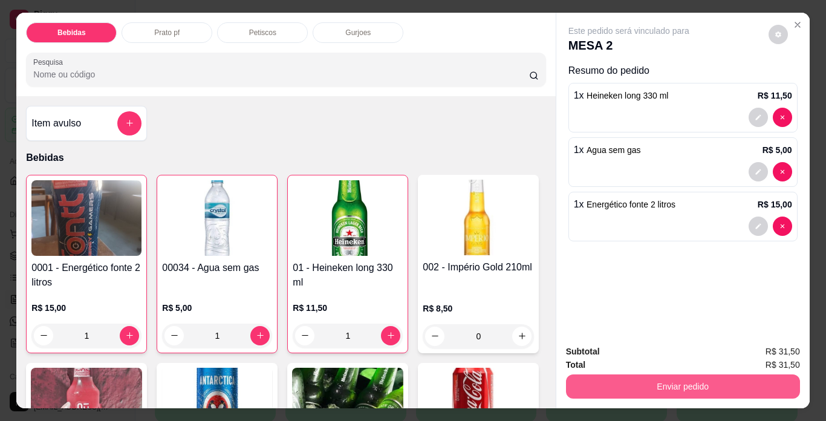
click at [664, 381] on button "Enviar pedido" at bounding box center [683, 386] width 234 height 24
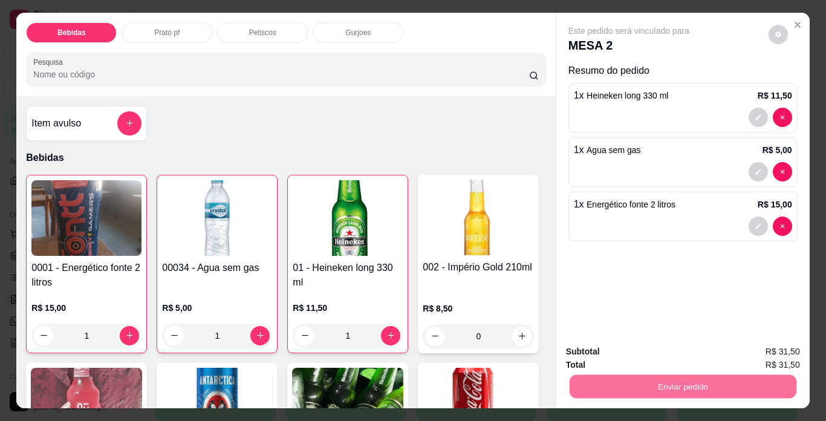
click at [646, 354] on button "Não registrar e enviar pedido" at bounding box center [643, 352] width 126 height 23
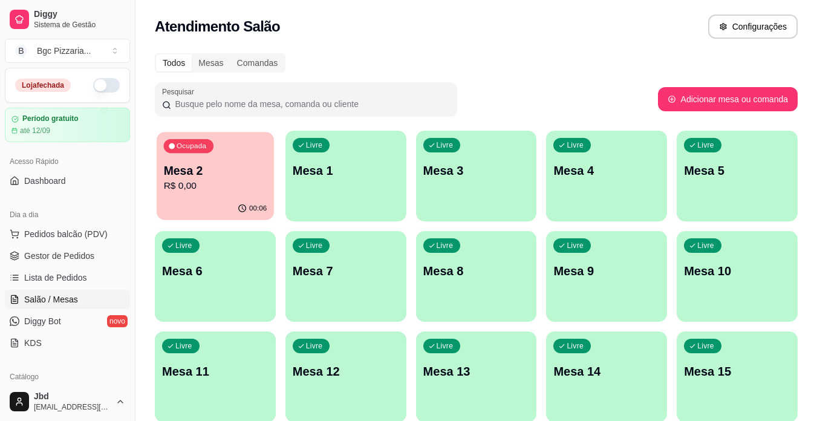
click at [213, 191] on p "R$ 0,00" at bounding box center [215, 186] width 103 height 14
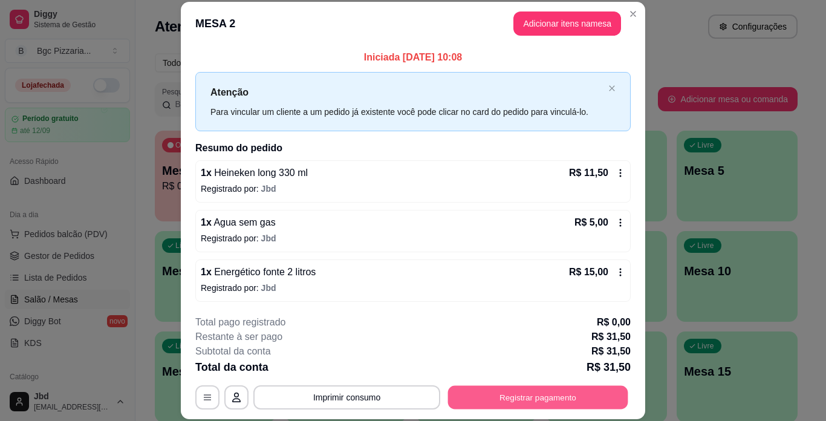
click at [514, 394] on button "Registrar pagamento" at bounding box center [538, 397] width 180 height 24
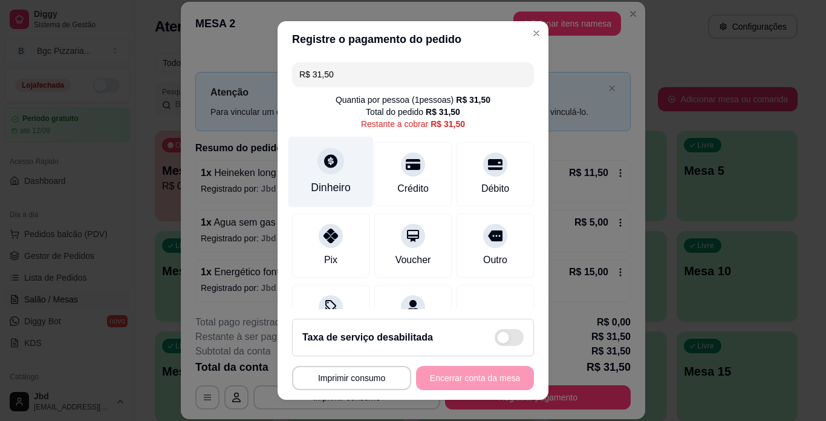
click at [316, 183] on div "Dinheiro" at bounding box center [331, 188] width 40 height 16
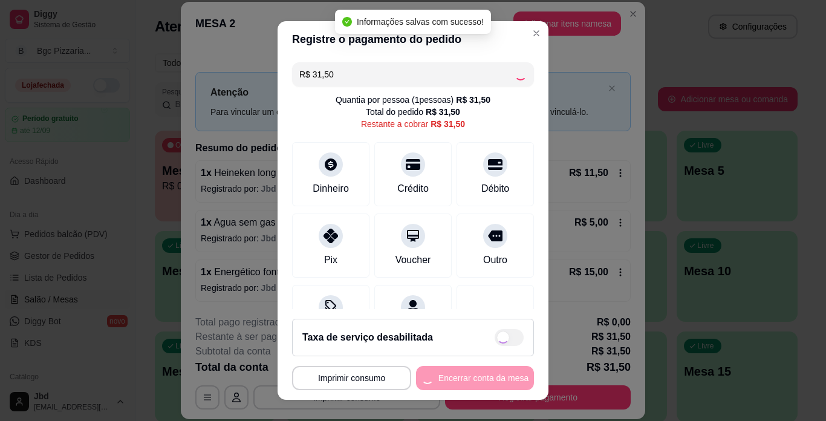
type input "R$ 0,00"
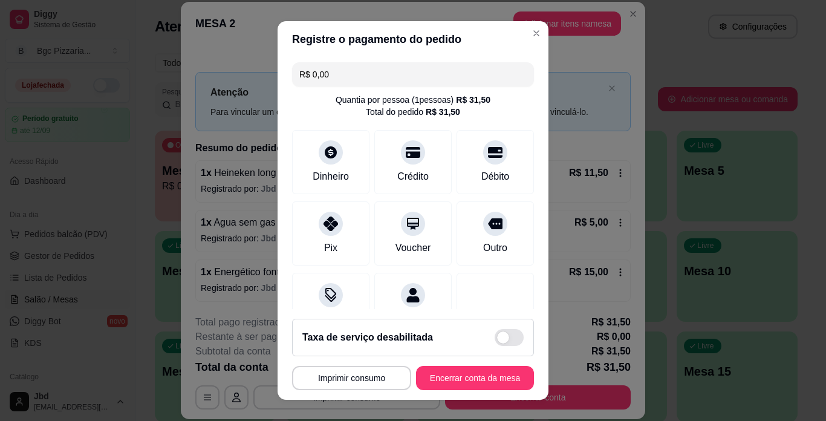
click at [498, 335] on span at bounding box center [509, 337] width 29 height 17
click at [498, 340] on input "checkbox" at bounding box center [498, 344] width 8 height 8
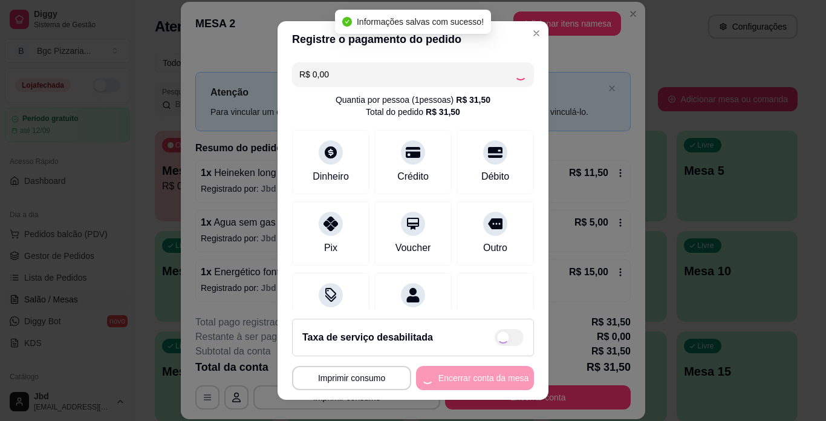
checkbox input "true"
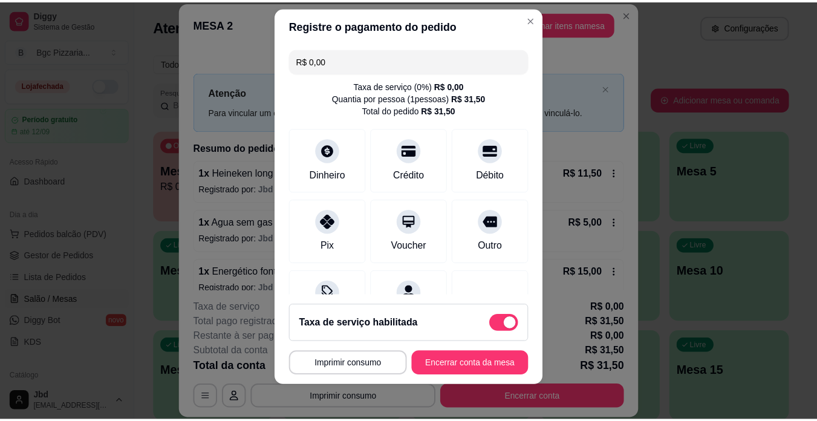
scroll to position [18, 0]
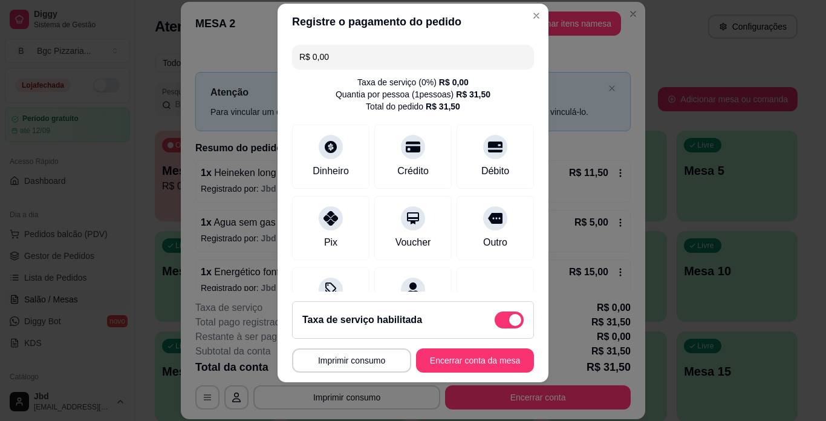
click at [466, 346] on footer "**********" at bounding box center [413, 337] width 271 height 91
click at [471, 356] on button "Encerrar conta da mesa" at bounding box center [475, 361] width 114 height 24
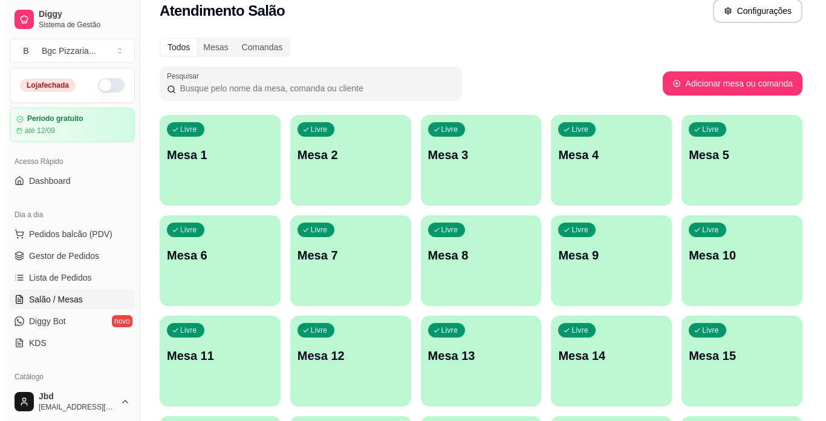
scroll to position [0, 0]
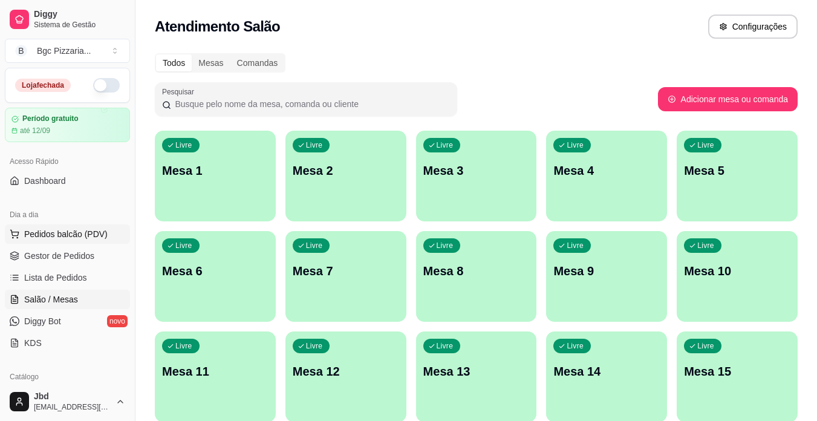
click at [62, 238] on span "Pedidos balcão (PDV)" at bounding box center [65, 234] width 83 height 12
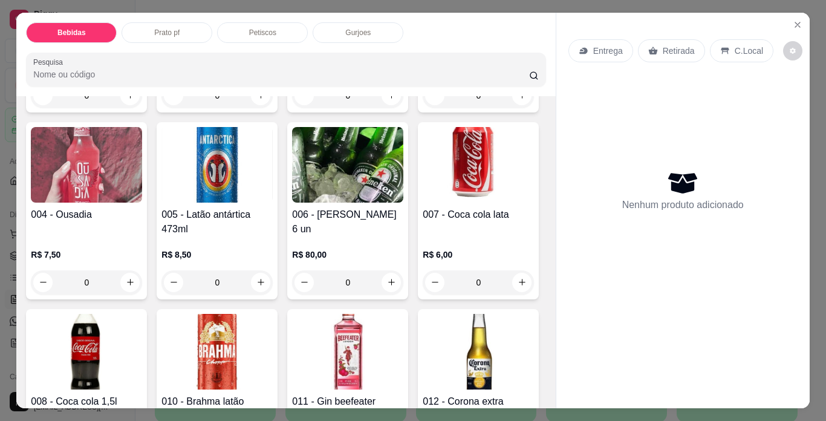
scroll to position [242, 0]
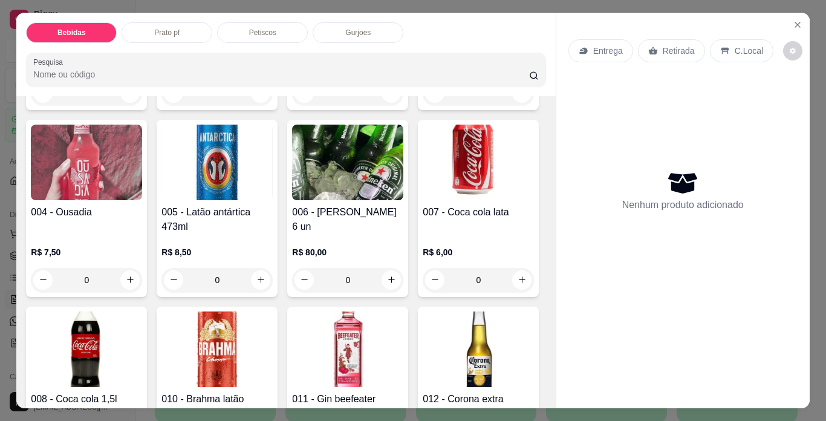
click at [423, 200] on img at bounding box center [478, 163] width 111 height 76
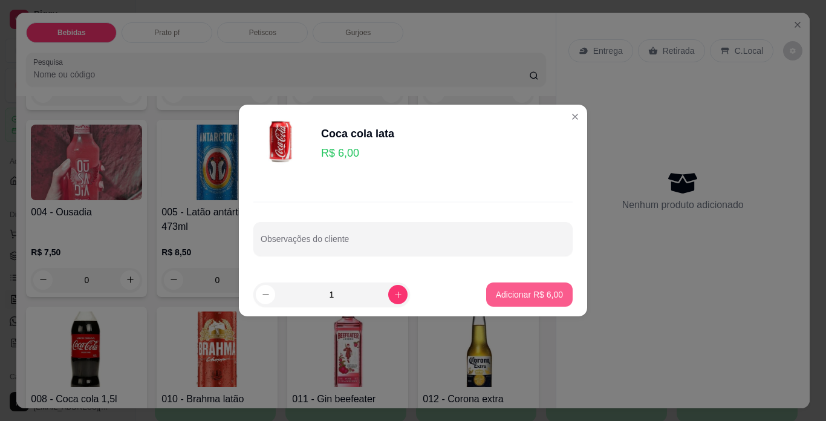
click at [512, 287] on button "Adicionar R$ 6,00" at bounding box center [529, 294] width 86 height 24
type input "1"
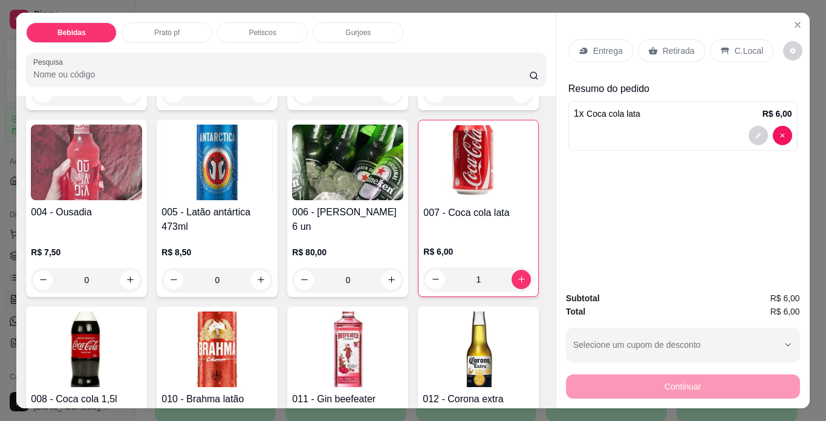
click at [292, 200] on img at bounding box center [347, 163] width 111 height 76
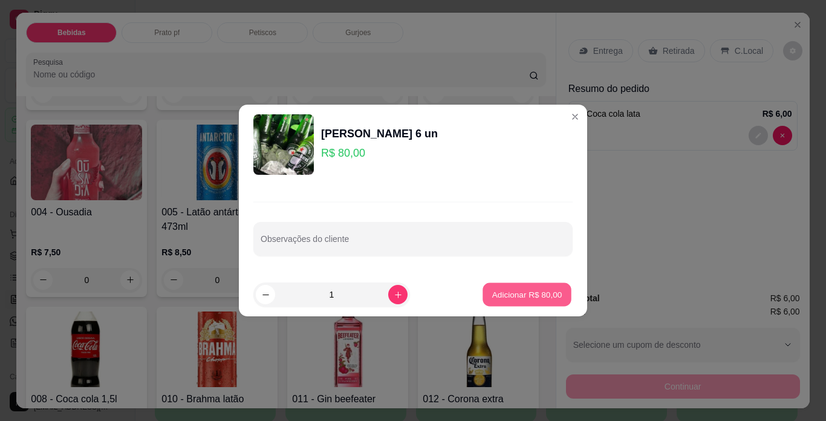
click at [527, 295] on p "Adicionar R$ 80,00" at bounding box center [527, 293] width 70 height 11
type input "1"
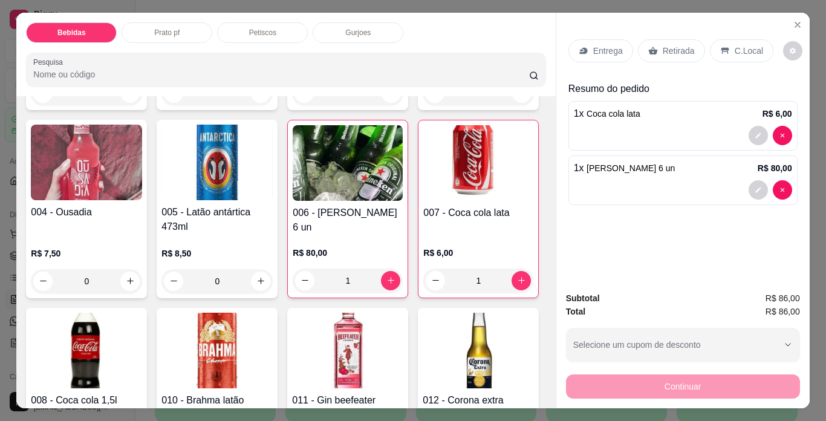
click at [255, 29] on p "Petiscos" at bounding box center [262, 33] width 27 height 10
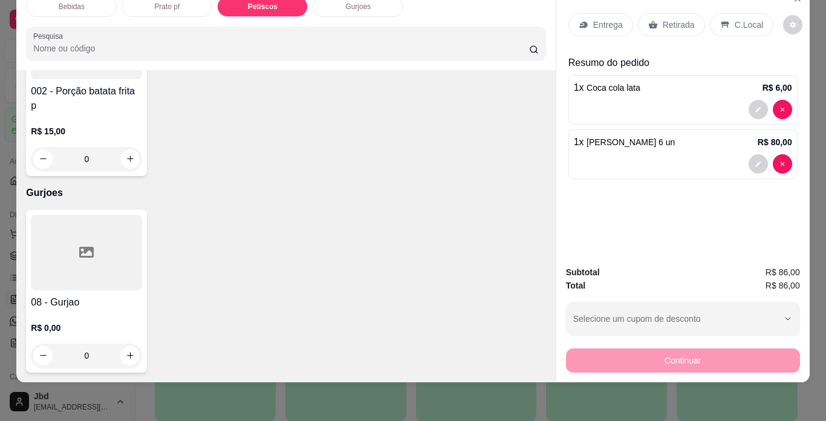
scroll to position [1291, 0]
click at [102, 148] on input "0" at bounding box center [87, 159] width 68 height 24
click at [138, 138] on div "002 - Porção batata frita p R$ 15,00 0" at bounding box center [86, 87] width 121 height 177
click at [126, 155] on icon "increase-product-quantity" at bounding box center [130, 159] width 9 height 9
type input "1"
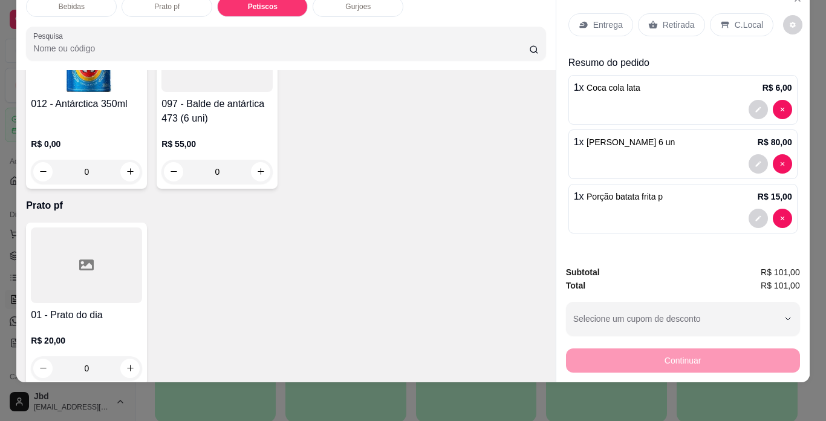
scroll to position [688, 0]
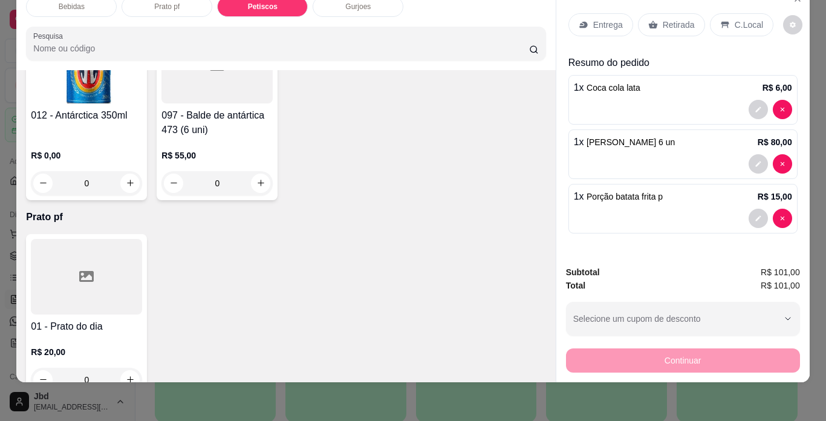
click at [735, 19] on p "C.Local" at bounding box center [749, 25] width 28 height 12
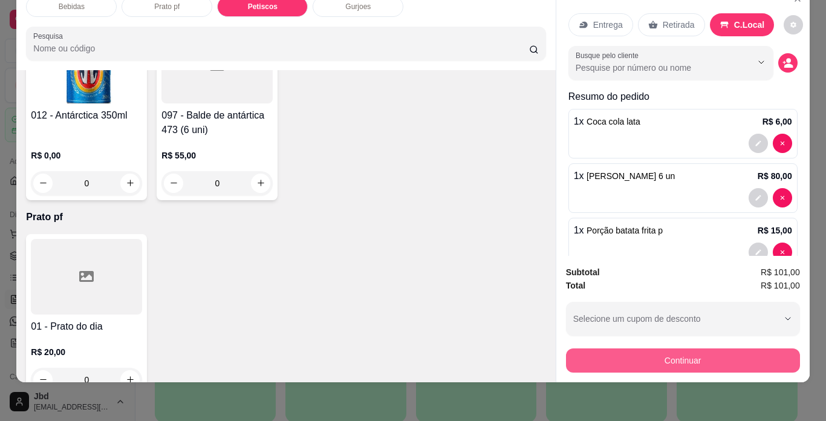
click at [676, 355] on button "Continuar" at bounding box center [683, 360] width 234 height 24
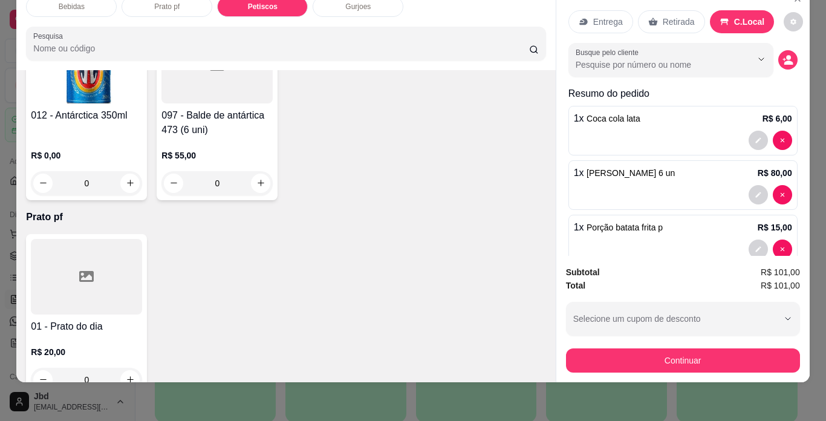
scroll to position [0, 0]
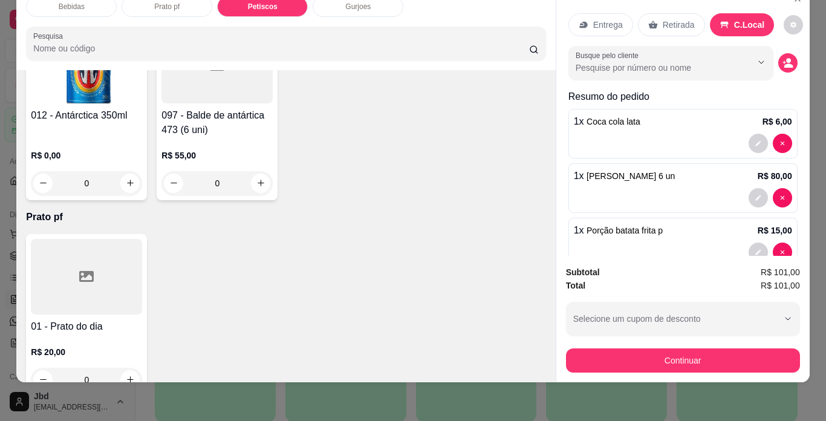
click at [720, 20] on icon at bounding box center [725, 25] width 10 height 10
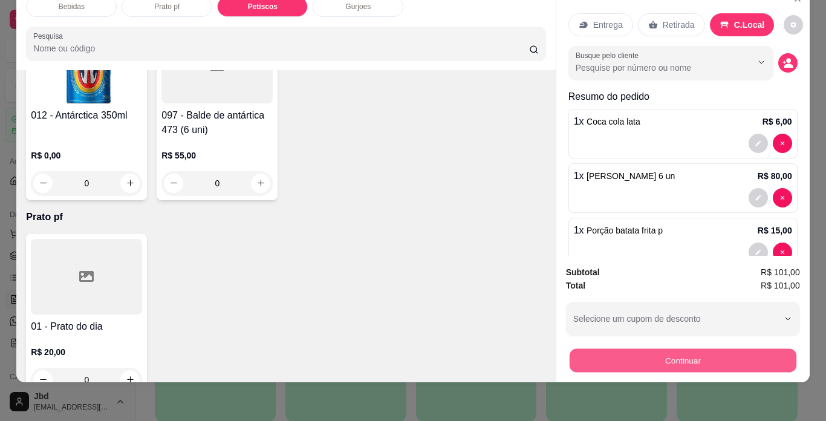
click at [680, 349] on button "Continuar" at bounding box center [682, 361] width 227 height 24
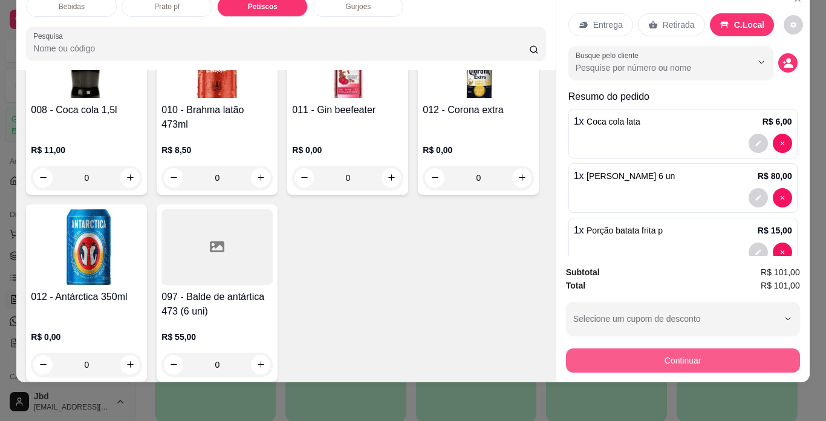
click at [677, 349] on button "Continuar" at bounding box center [683, 360] width 234 height 24
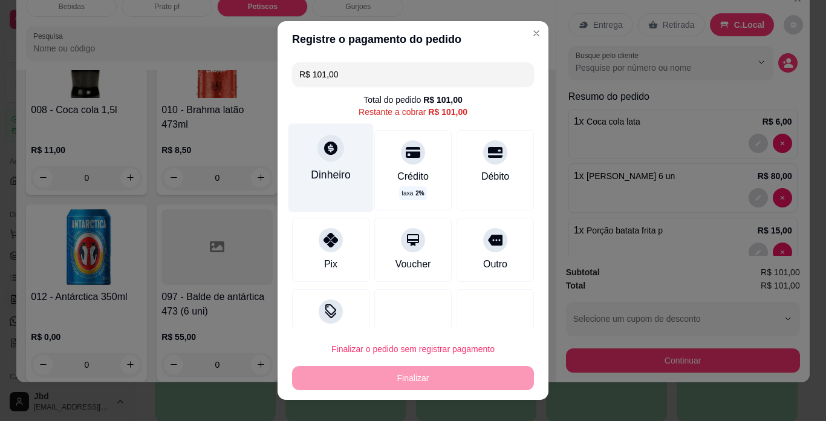
click at [318, 158] on div at bounding box center [331, 148] width 27 height 27
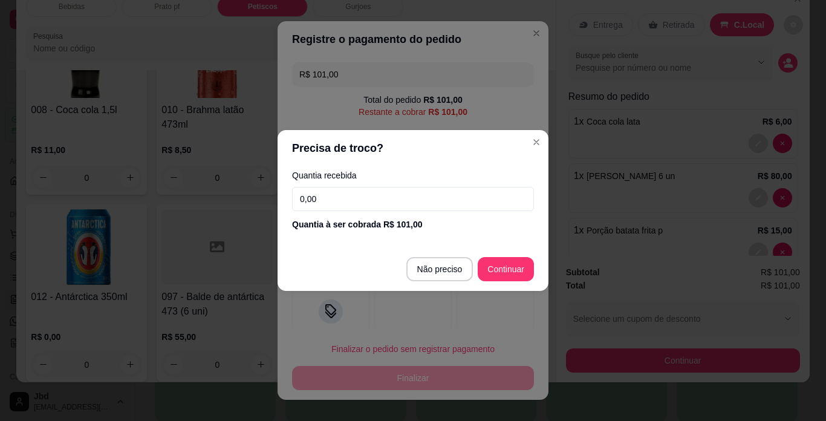
click at [315, 189] on input "0,00" at bounding box center [413, 199] width 242 height 24
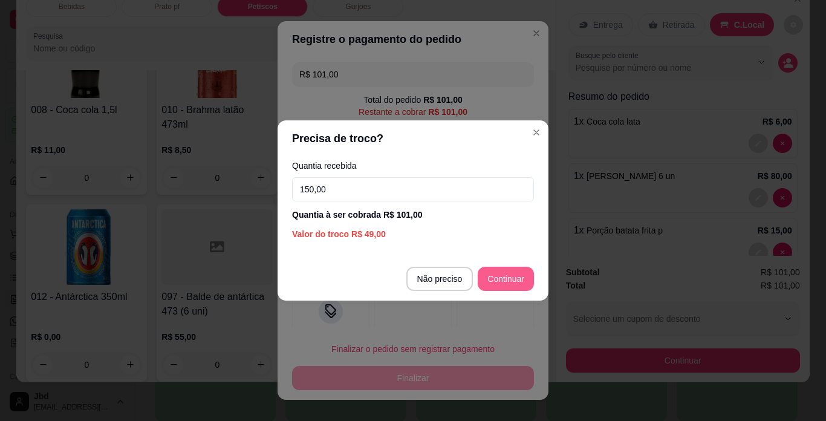
type input "150,00"
type input "R$ 0,00"
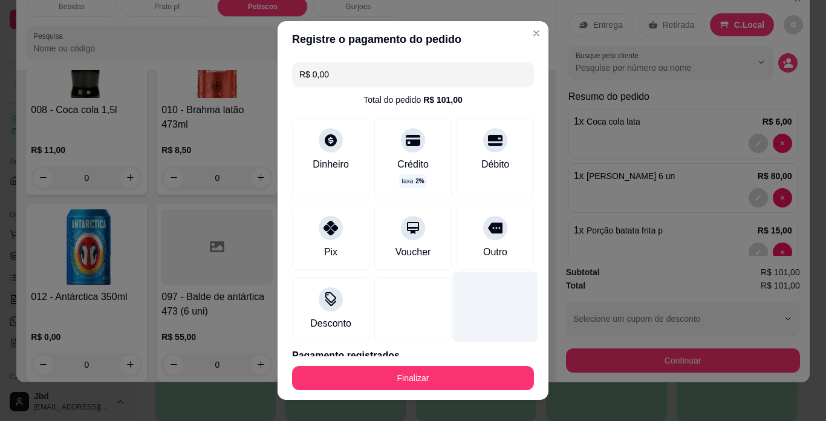
scroll to position [53, 0]
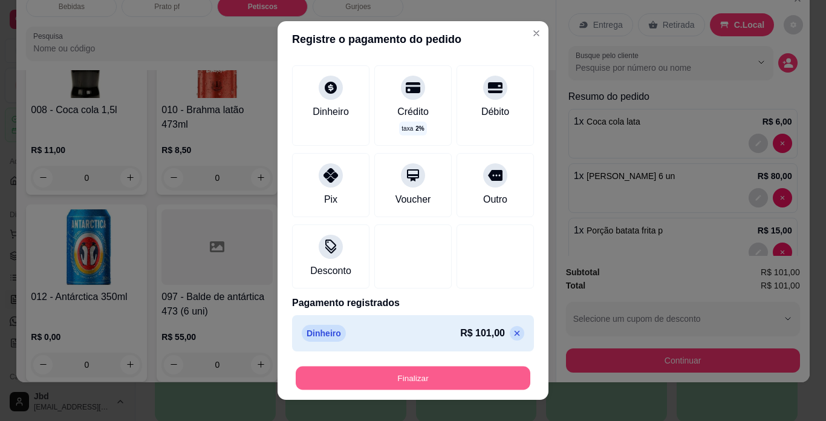
click at [415, 373] on button "Finalizar" at bounding box center [413, 379] width 235 height 24
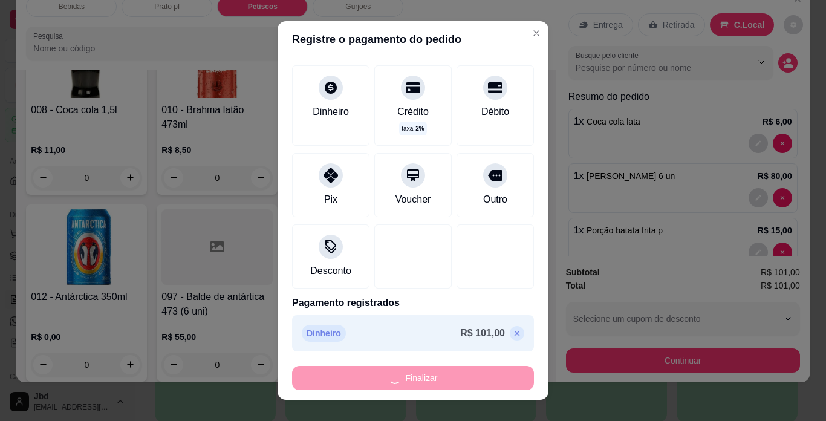
type input "0"
type input "-R$ 101,00"
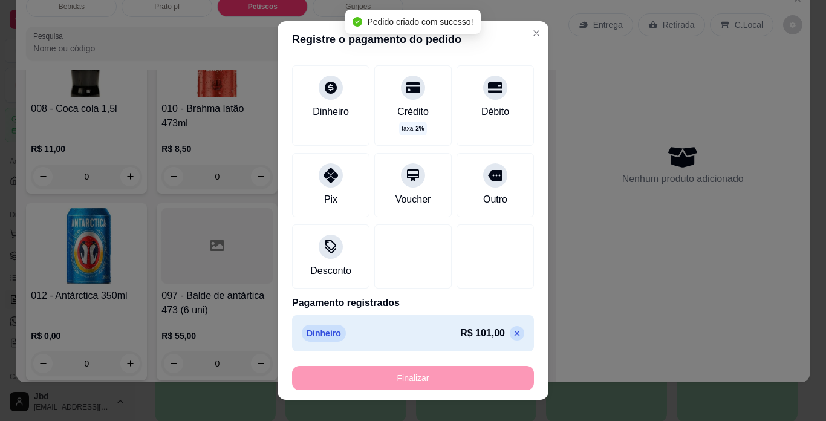
scroll to position [506, 0]
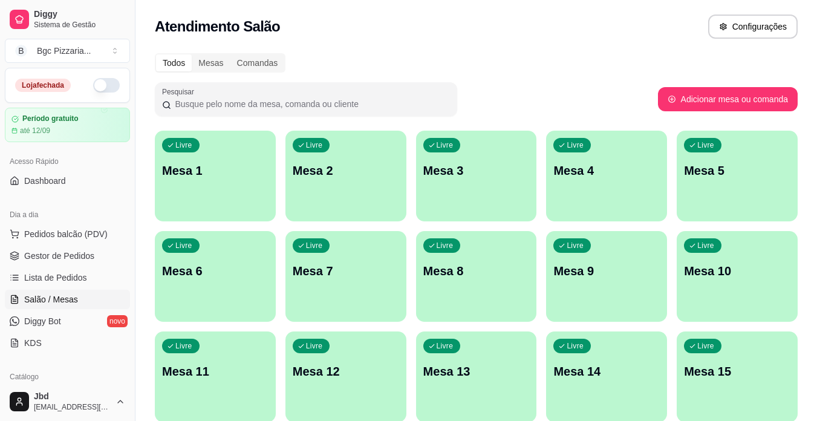
click at [105, 85] on button "button" at bounding box center [106, 85] width 27 height 15
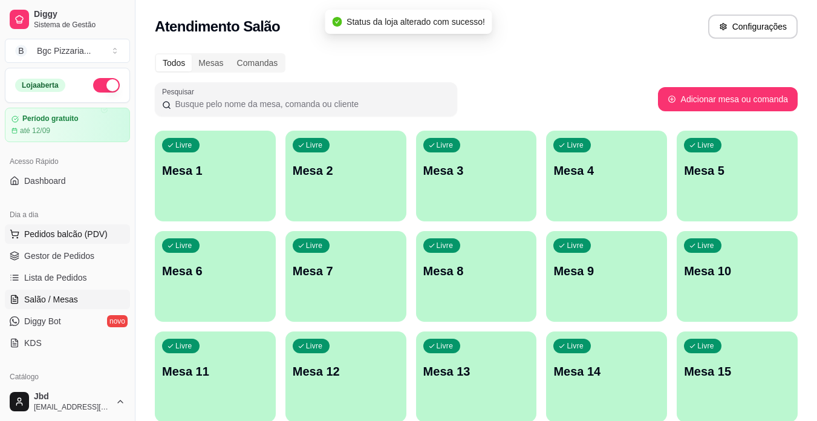
click at [79, 229] on span "Pedidos balcão (PDV)" at bounding box center [65, 234] width 83 height 12
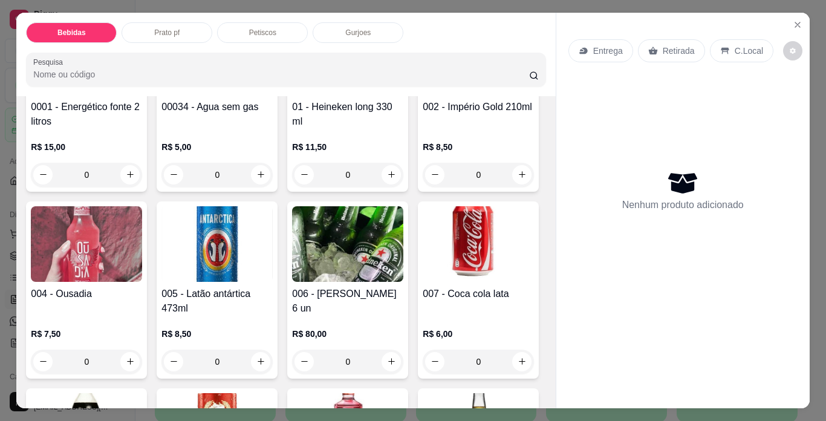
scroll to position [181, 0]
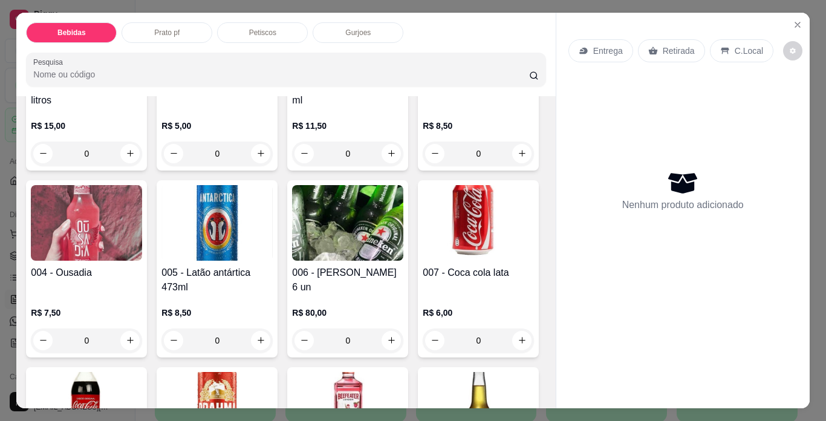
click at [365, 28] on p "Gurjoes" at bounding box center [357, 33] width 25 height 10
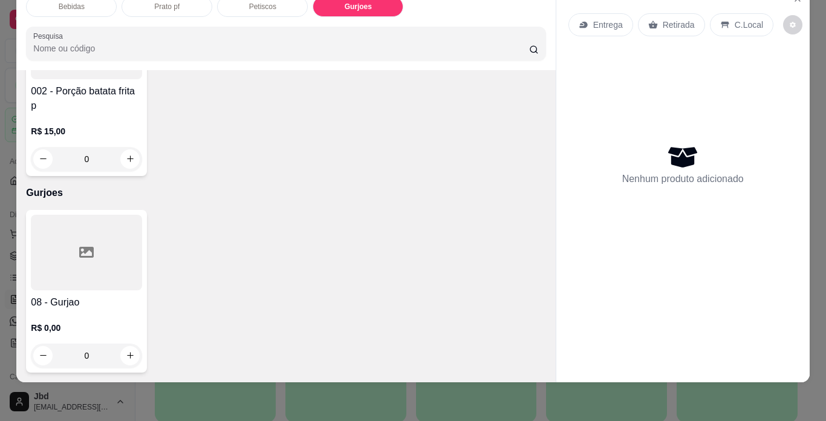
click at [82, 90] on h4 "002 - Porção batata frita p" at bounding box center [86, 98] width 111 height 29
click at [51, 113] on div "R$ 15,00 0" at bounding box center [86, 142] width 111 height 58
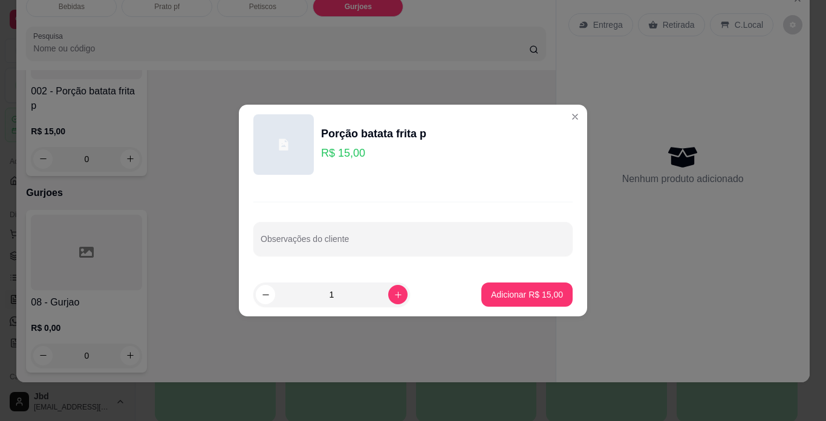
click at [278, 155] on div at bounding box center [283, 144] width 60 height 60
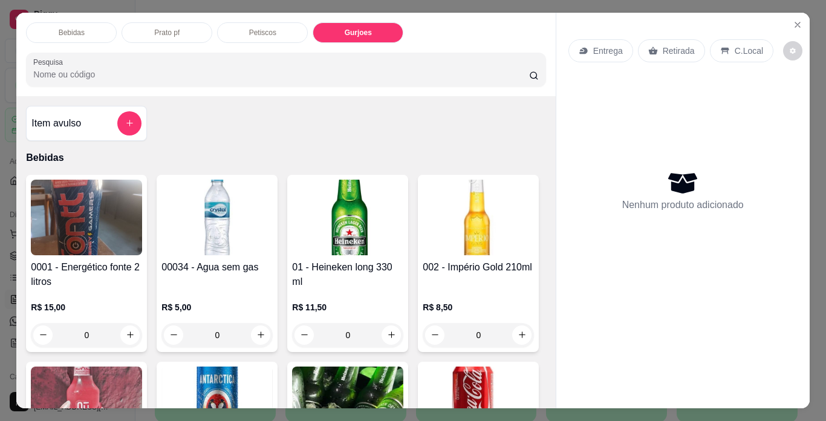
click at [267, 28] on p "Petiscos" at bounding box center [262, 33] width 27 height 10
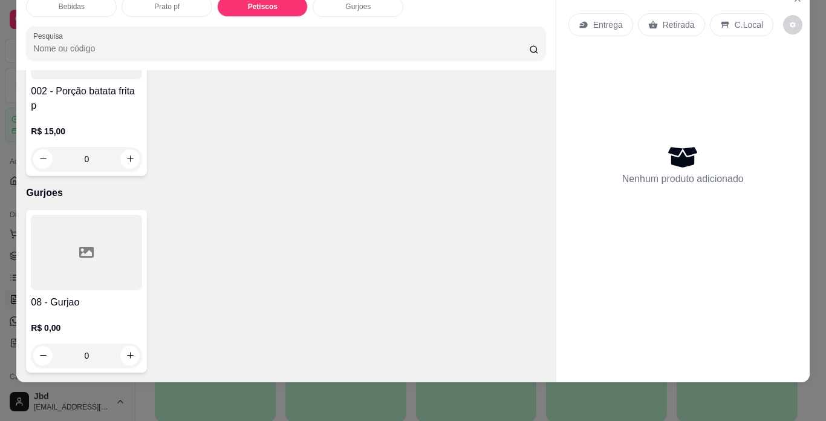
scroll to position [1290, 0]
